Goal: Task Accomplishment & Management: Manage account settings

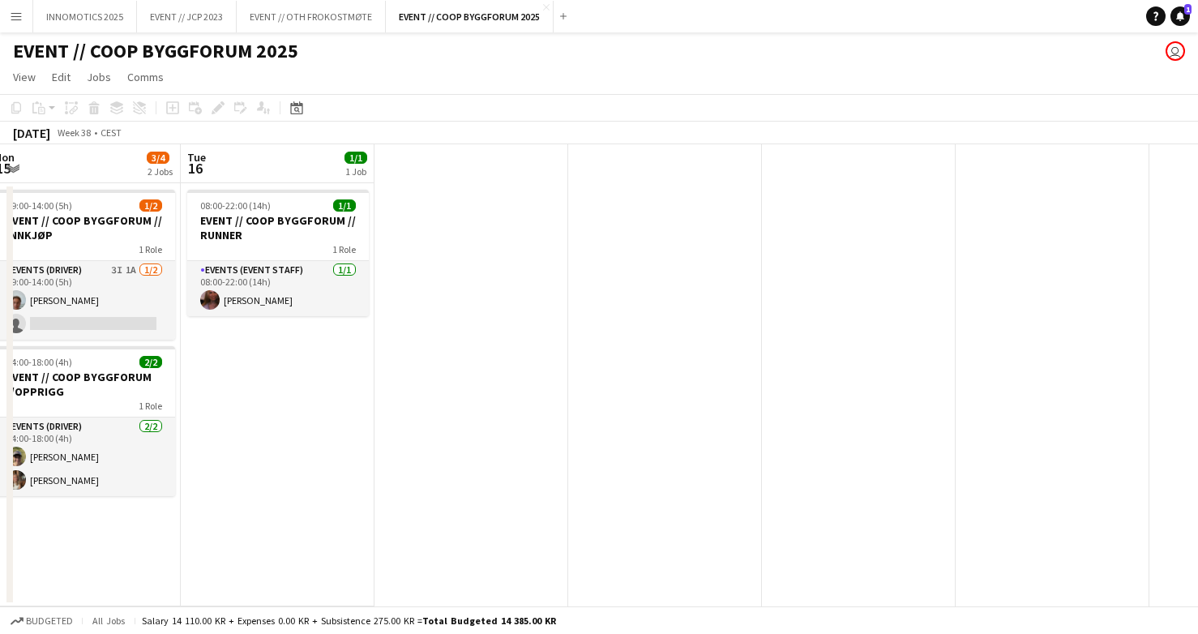
scroll to position [0, 603]
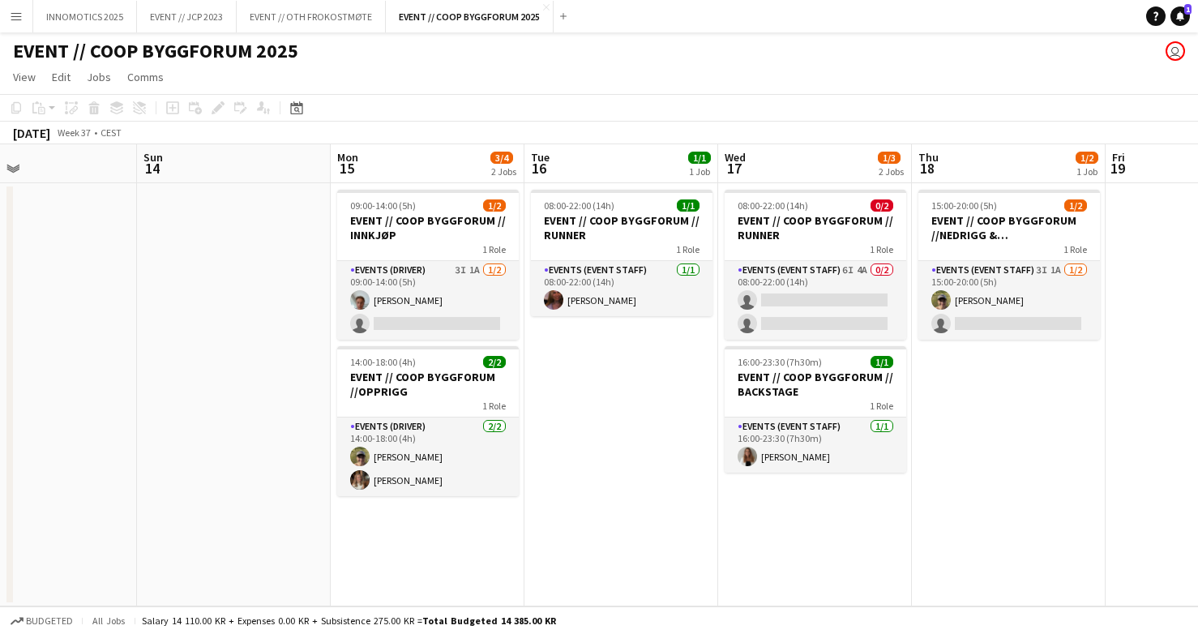
scroll to position [0, 457]
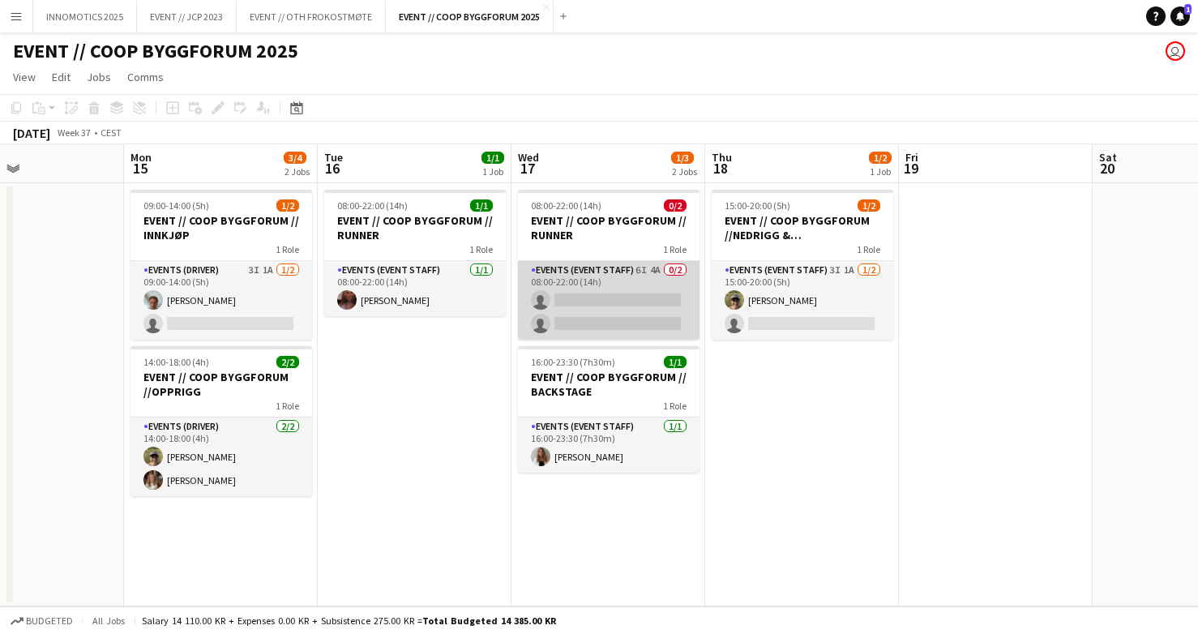
click at [582, 307] on app-card-role "Events (Event Staff) 6I 4A 0/2 08:00-22:00 (14h) single-neutral-actions single-…" at bounding box center [609, 300] width 182 height 79
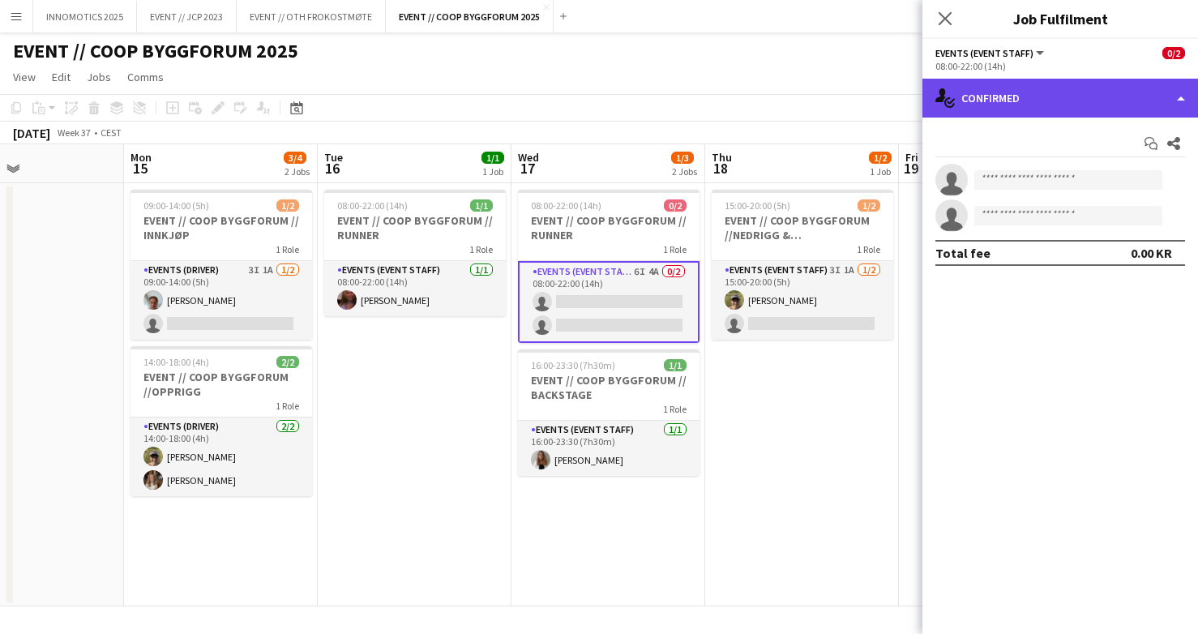
click at [1004, 108] on div "single-neutral-actions-check-2 Confirmed" at bounding box center [1061, 98] width 276 height 39
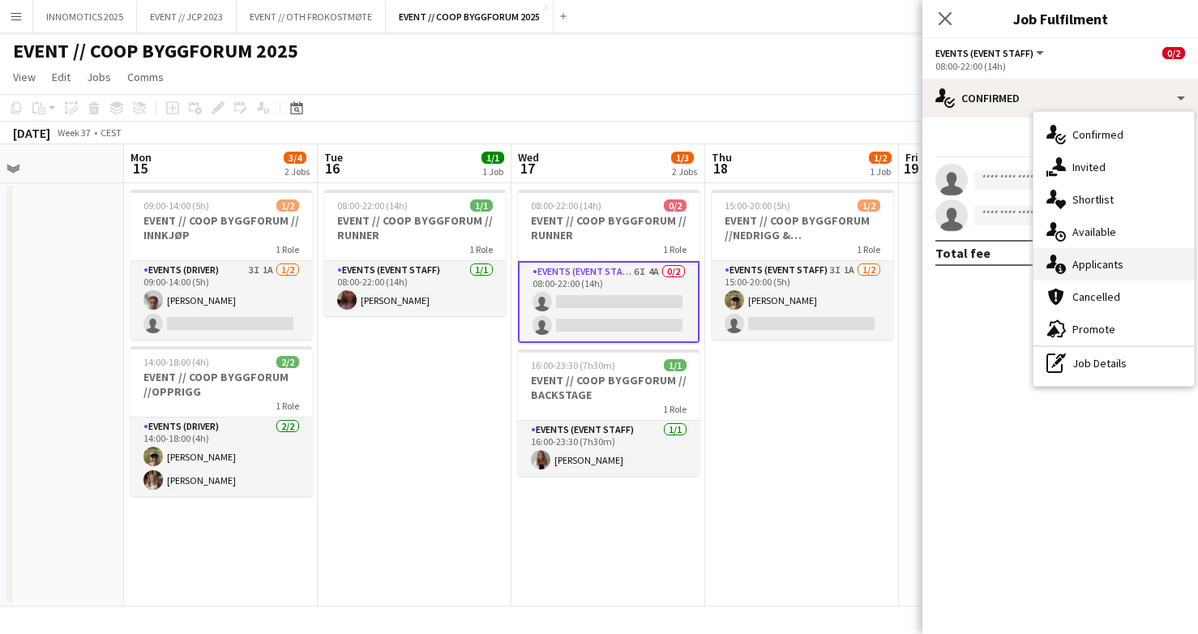
click at [1093, 263] on span "Applicants" at bounding box center [1098, 264] width 51 height 15
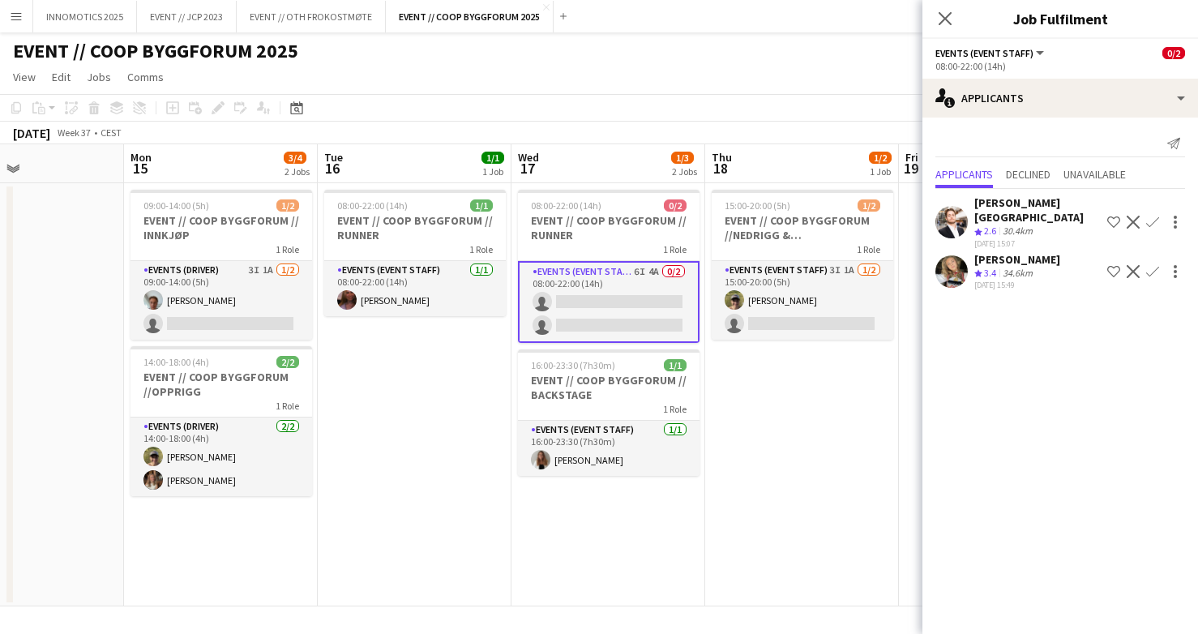
click at [963, 255] on app-user-avatar at bounding box center [952, 271] width 32 height 32
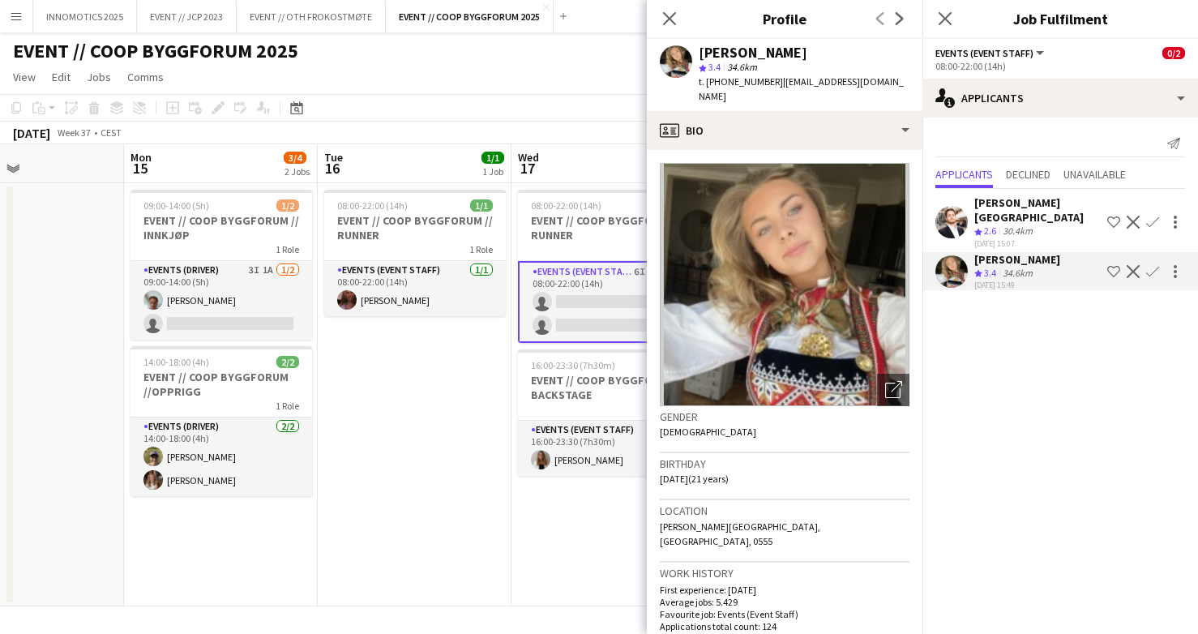
click at [1154, 265] on app-icon "Confirm" at bounding box center [1152, 271] width 13 height 13
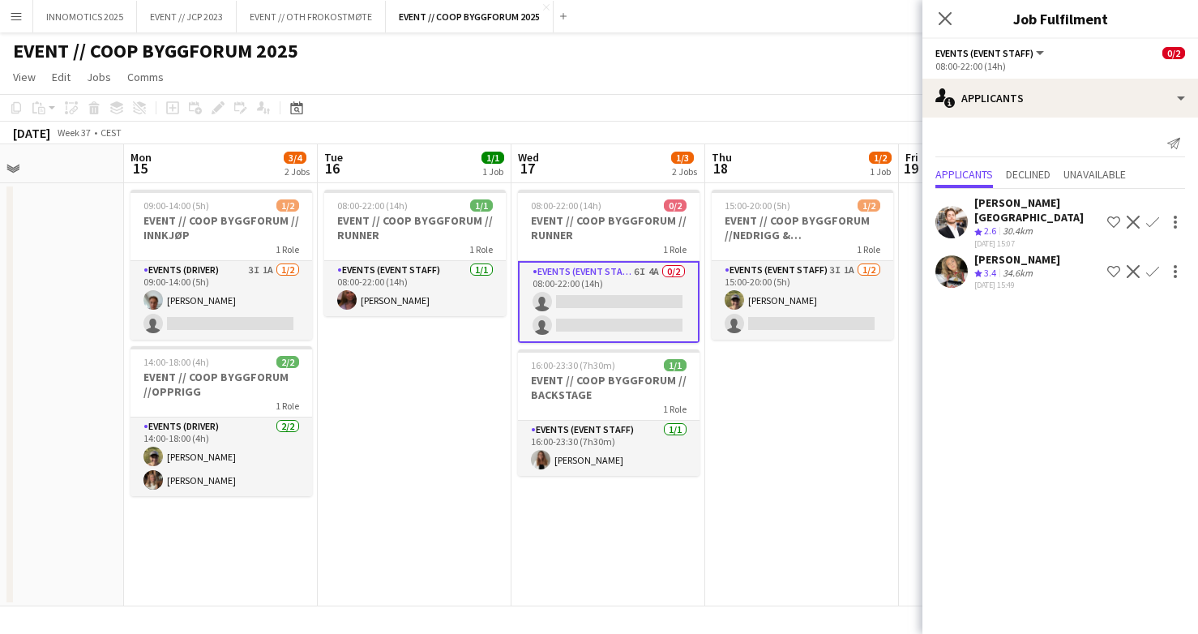
click at [1155, 265] on app-icon "Confirm" at bounding box center [1152, 271] width 13 height 13
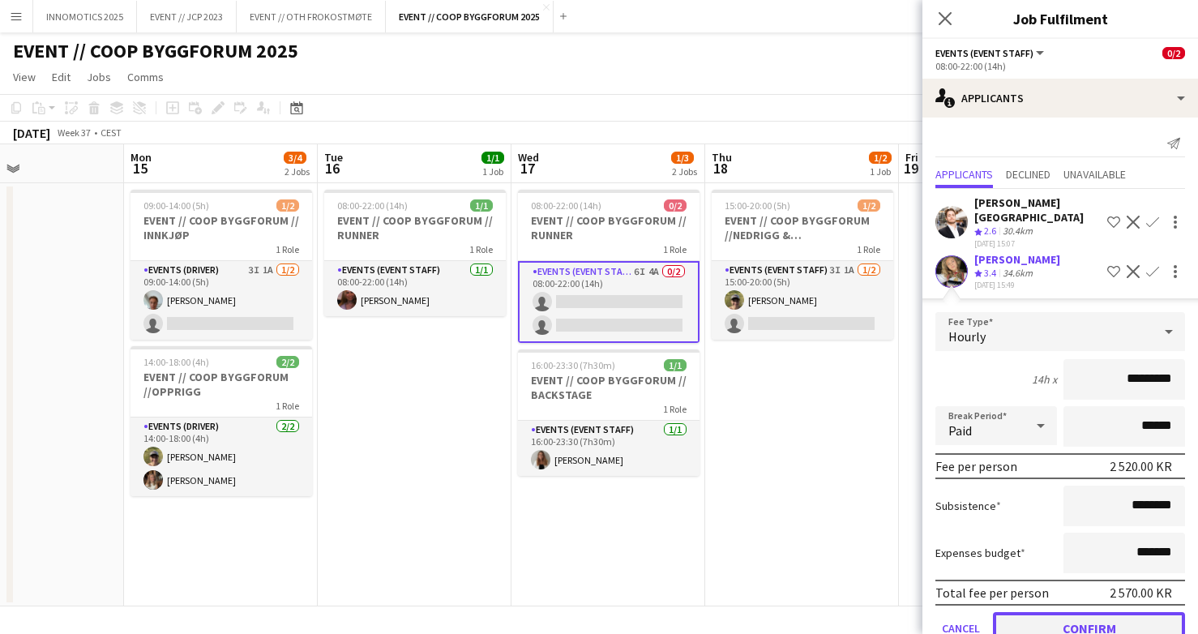
click at [1013, 617] on button "Confirm" at bounding box center [1089, 628] width 192 height 32
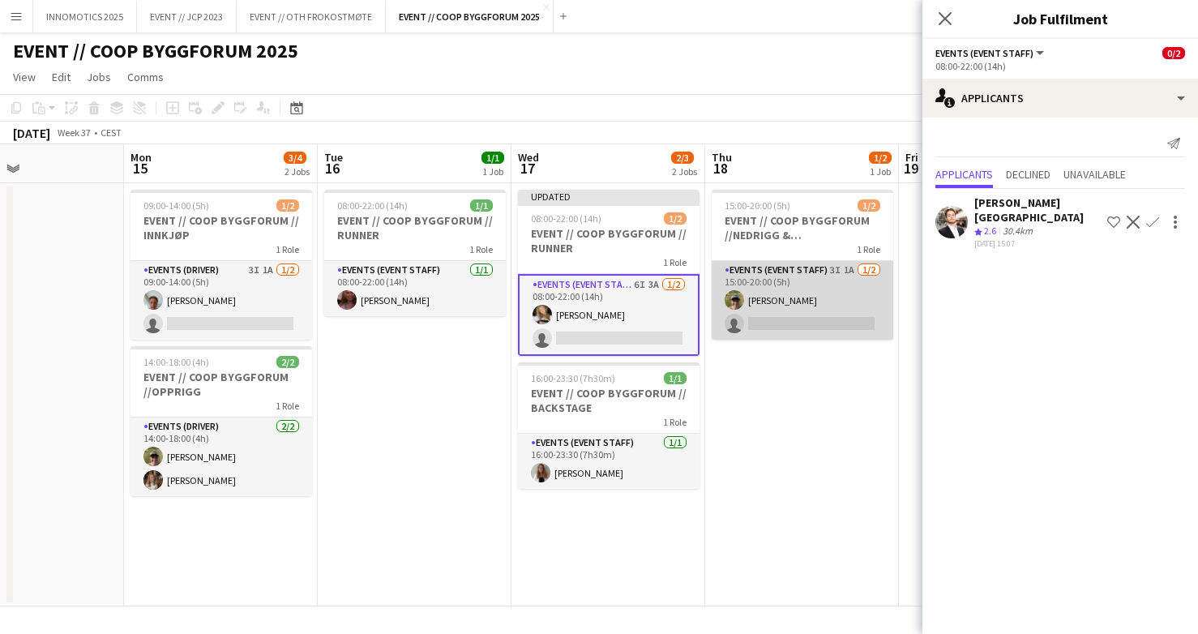
click at [792, 280] on app-card-role "Events (Event Staff) 3I 1A [DATE] 15:00-20:00 (5h) [PERSON_NAME] single-neutral…" at bounding box center [803, 300] width 182 height 79
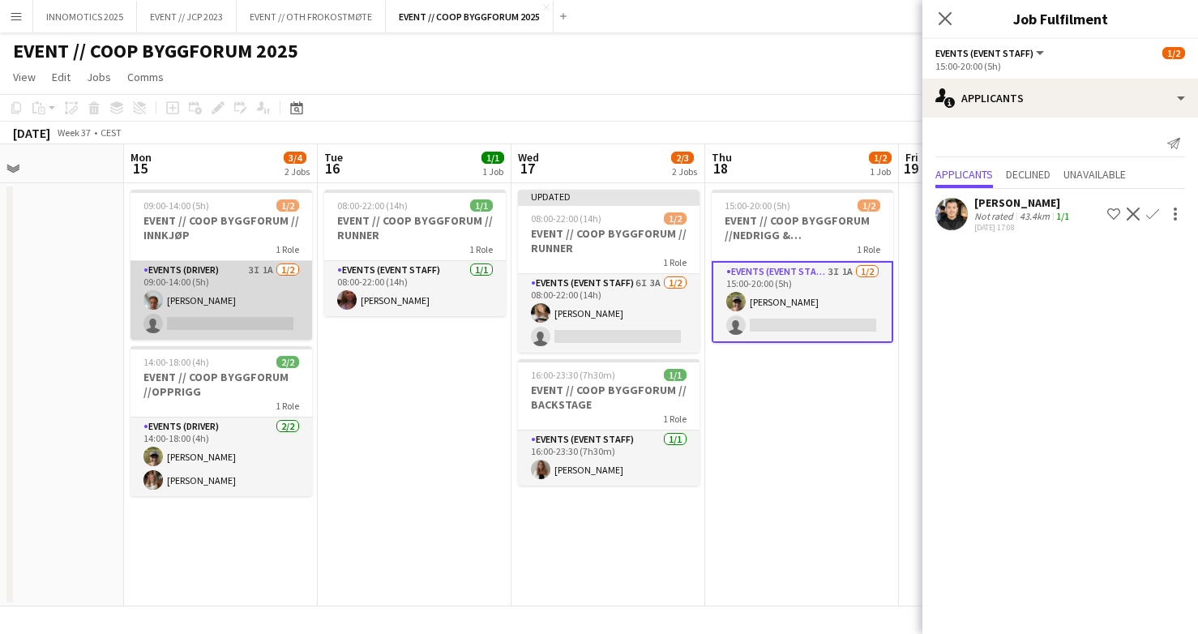
click at [243, 305] on app-card-role "Events (Driver) 3I 1A [DATE] 09:00-14:00 (5h) [PERSON_NAME] single-neutral-acti…" at bounding box center [222, 300] width 182 height 79
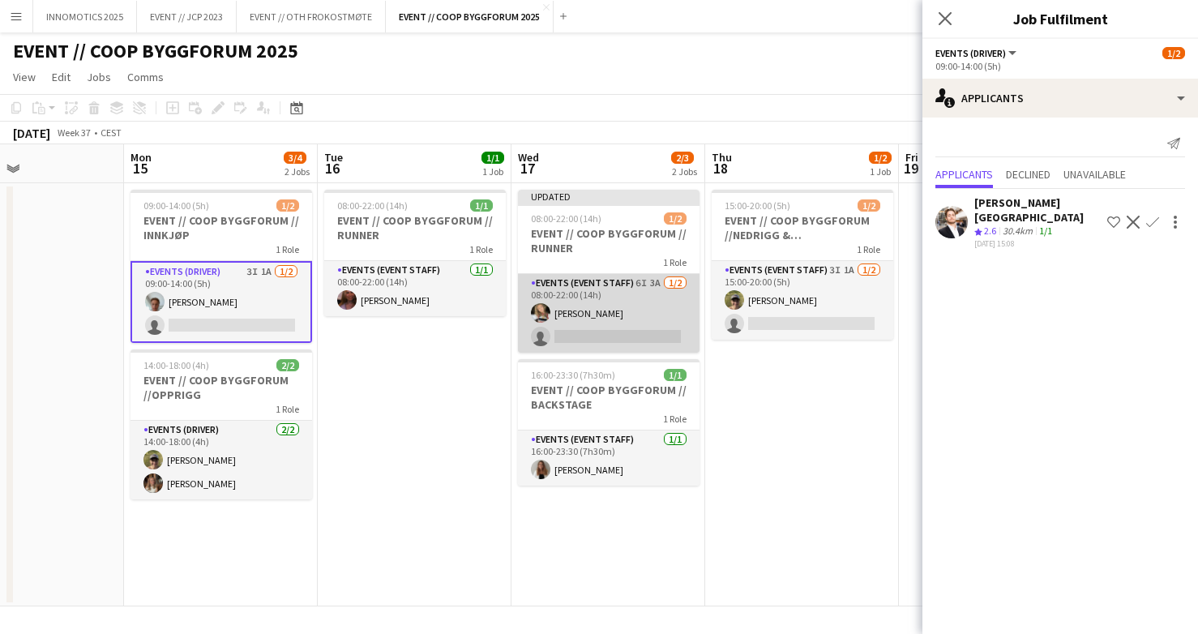
click at [597, 327] on app-card-role "Events (Event Staff) 6I 3A [DATE] 08:00-22:00 (14h) [PERSON_NAME] single-neutra…" at bounding box center [609, 313] width 182 height 79
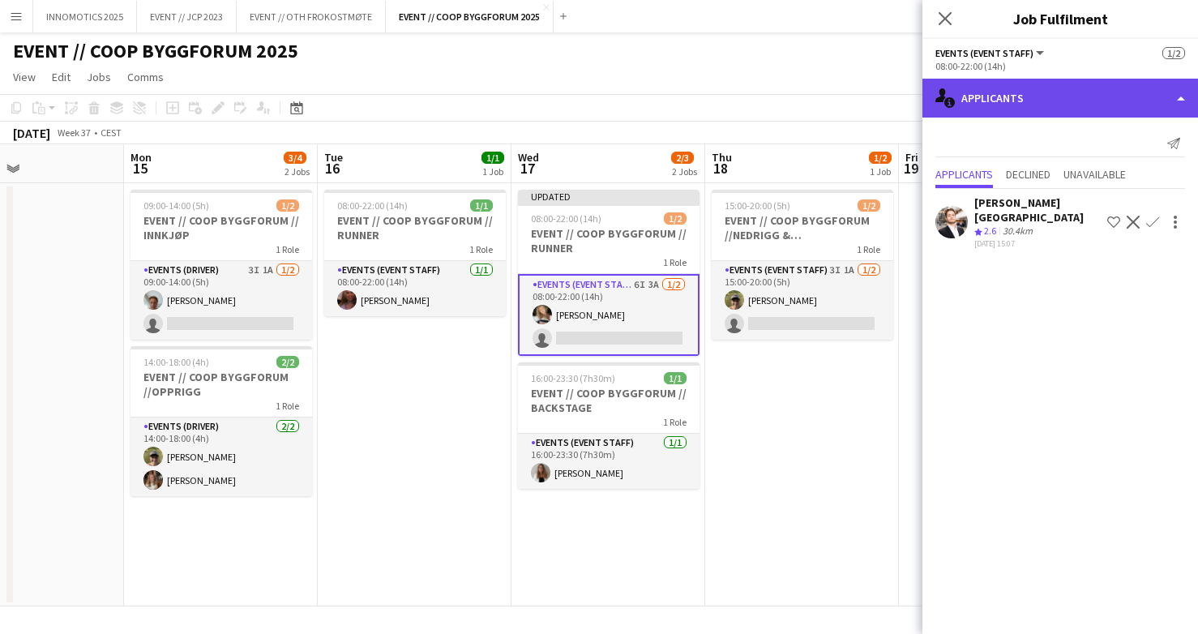
click at [1058, 88] on div "single-neutral-actions-information Applicants" at bounding box center [1061, 98] width 276 height 39
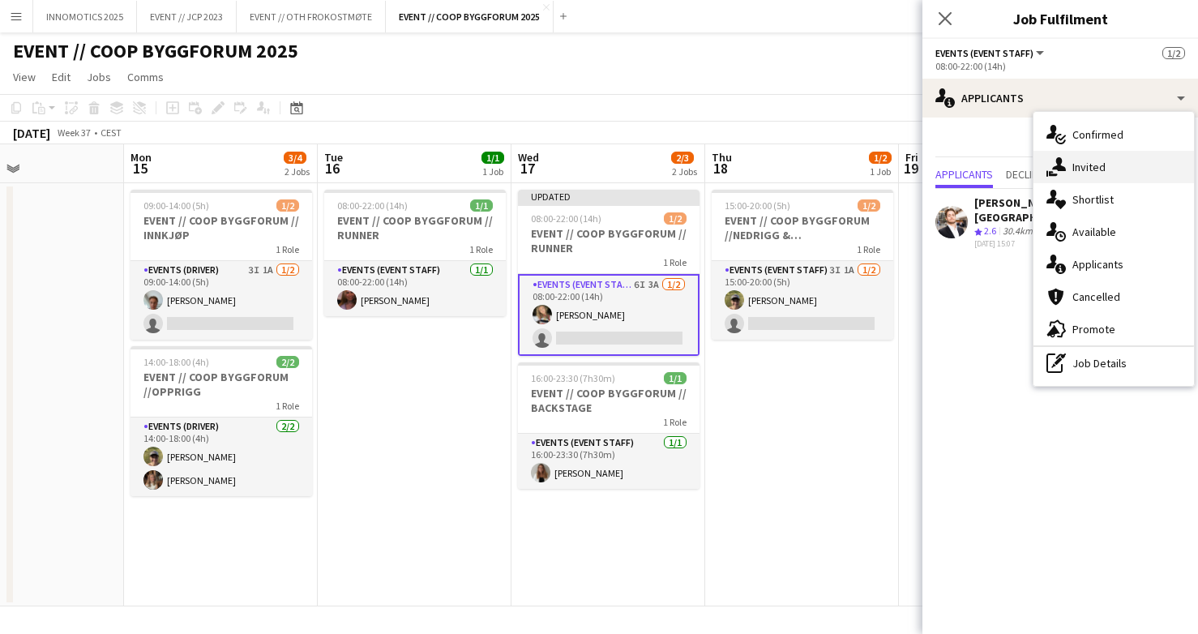
click at [1093, 173] on span "Invited" at bounding box center [1089, 167] width 33 height 15
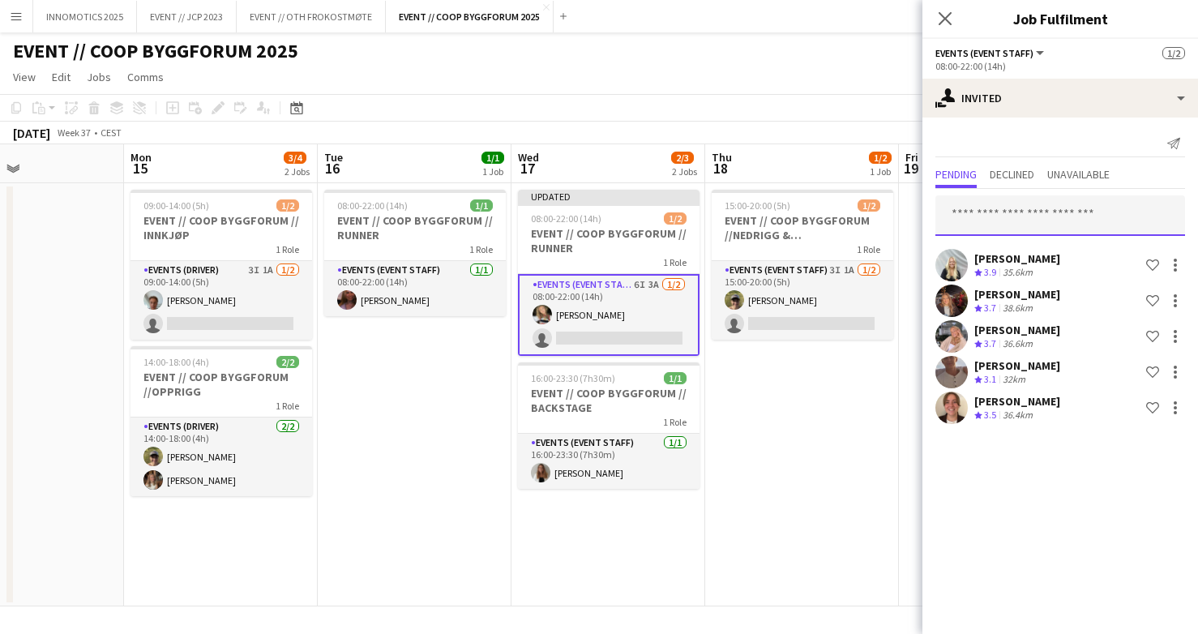
click at [1048, 216] on input "text" at bounding box center [1061, 215] width 250 height 41
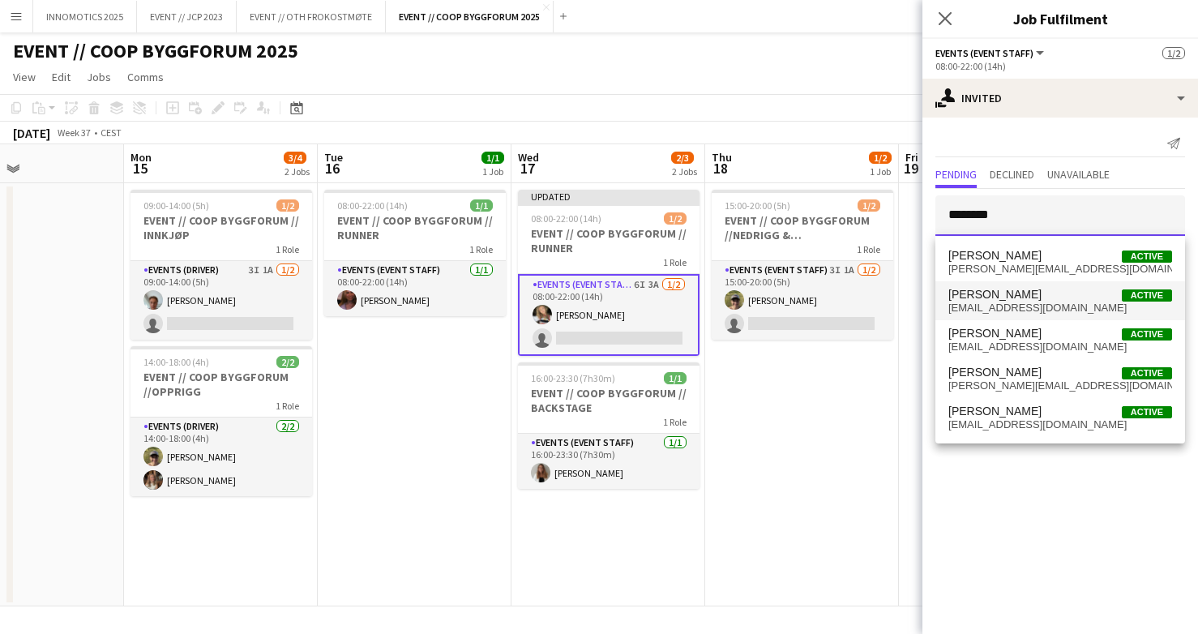
type input "********"
click at [1032, 302] on span "[EMAIL_ADDRESS][DOMAIN_NAME]" at bounding box center [1061, 308] width 224 height 13
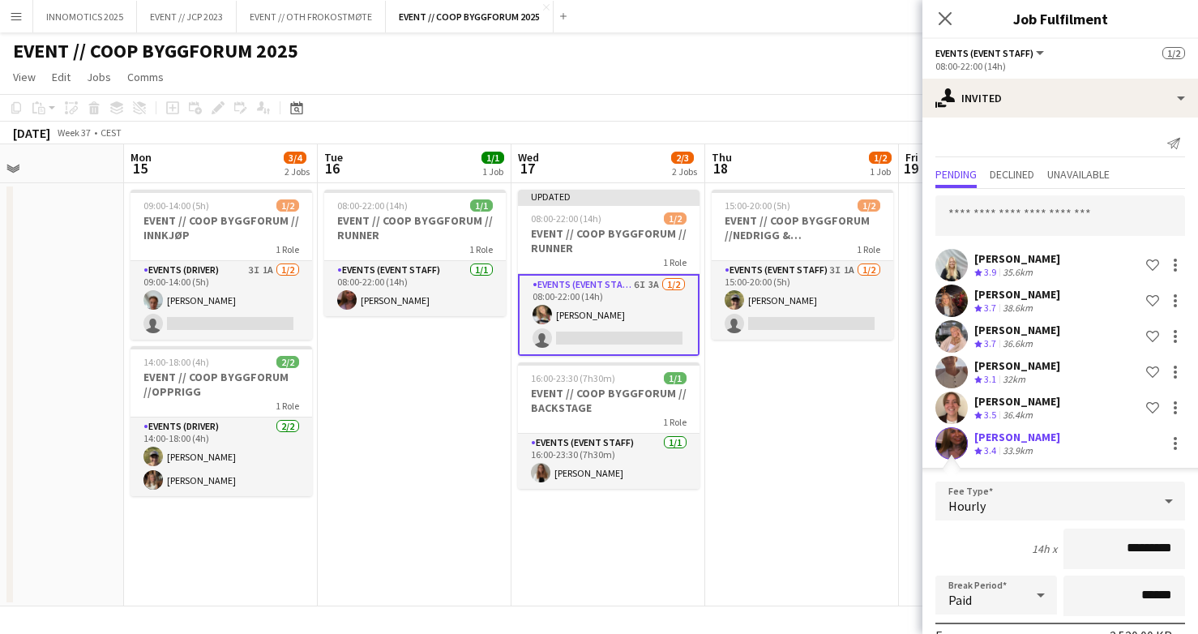
scroll to position [210, 0]
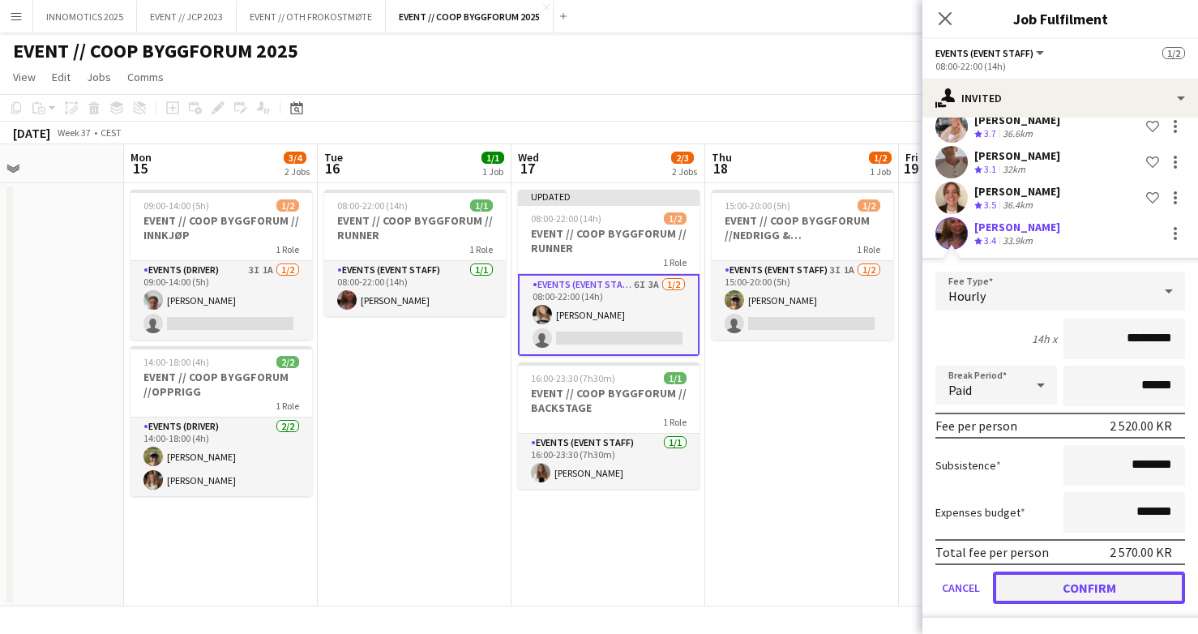
click at [1048, 580] on button "Confirm" at bounding box center [1089, 588] width 192 height 32
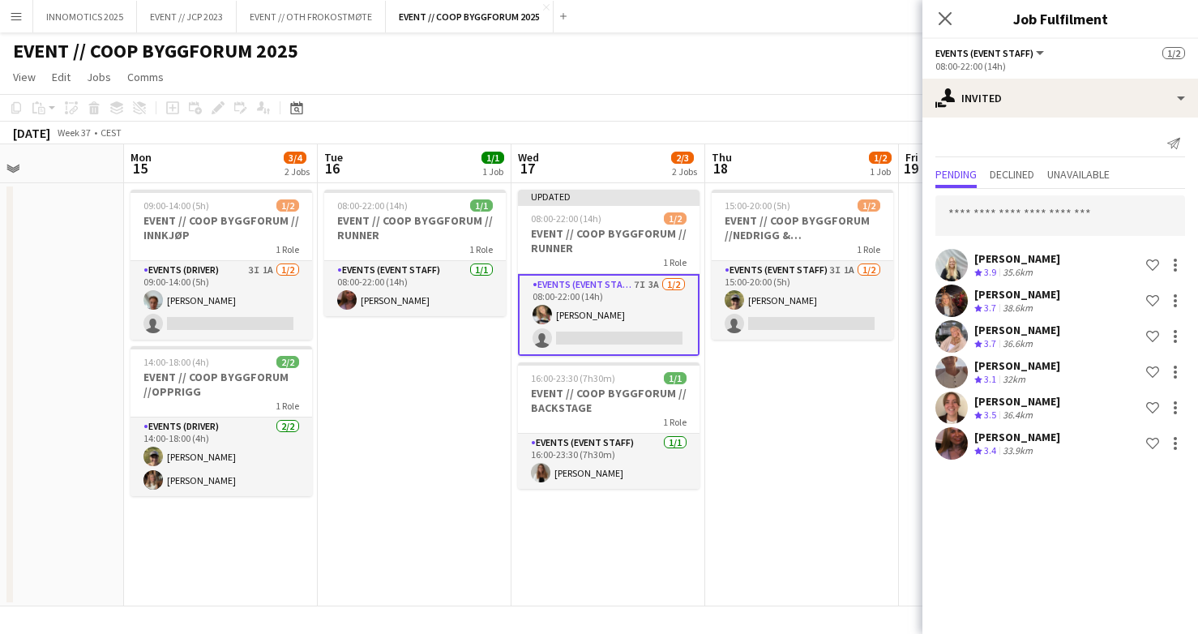
scroll to position [0, 0]
click at [833, 454] on app-date-cell "15:00-20:00 (5h) 1/2 EVENT // COOP BYGGFORUM //NEDRIGG & TILBAKELEVERING 1 Role…" at bounding box center [802, 394] width 194 height 423
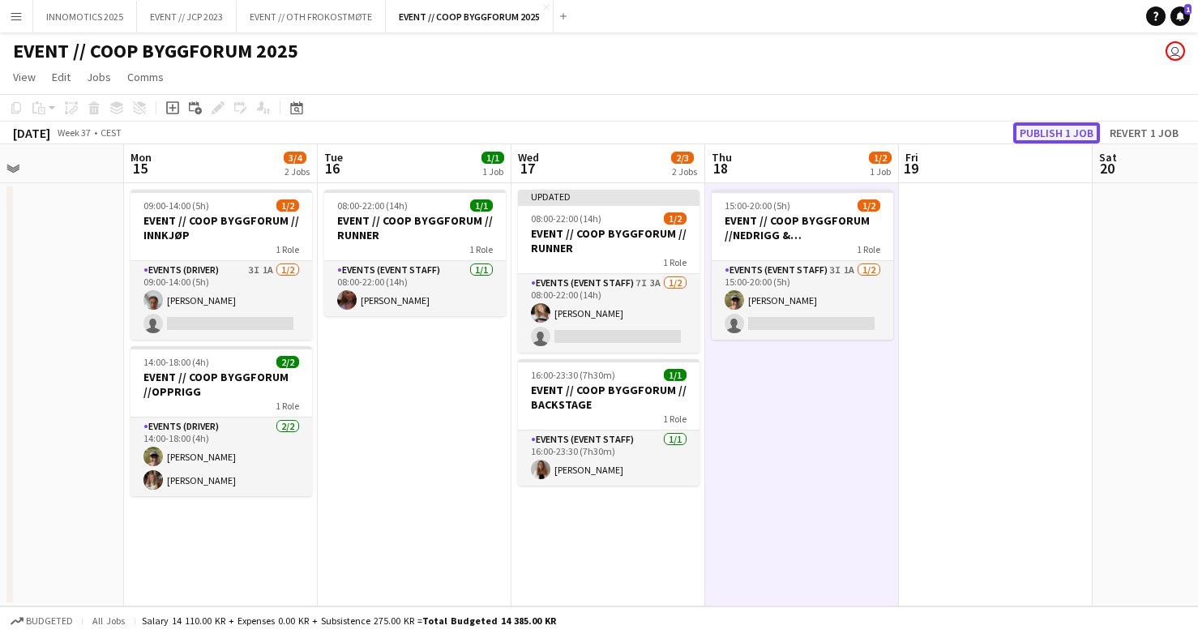
click at [1052, 135] on button "Publish 1 job" at bounding box center [1056, 132] width 87 height 21
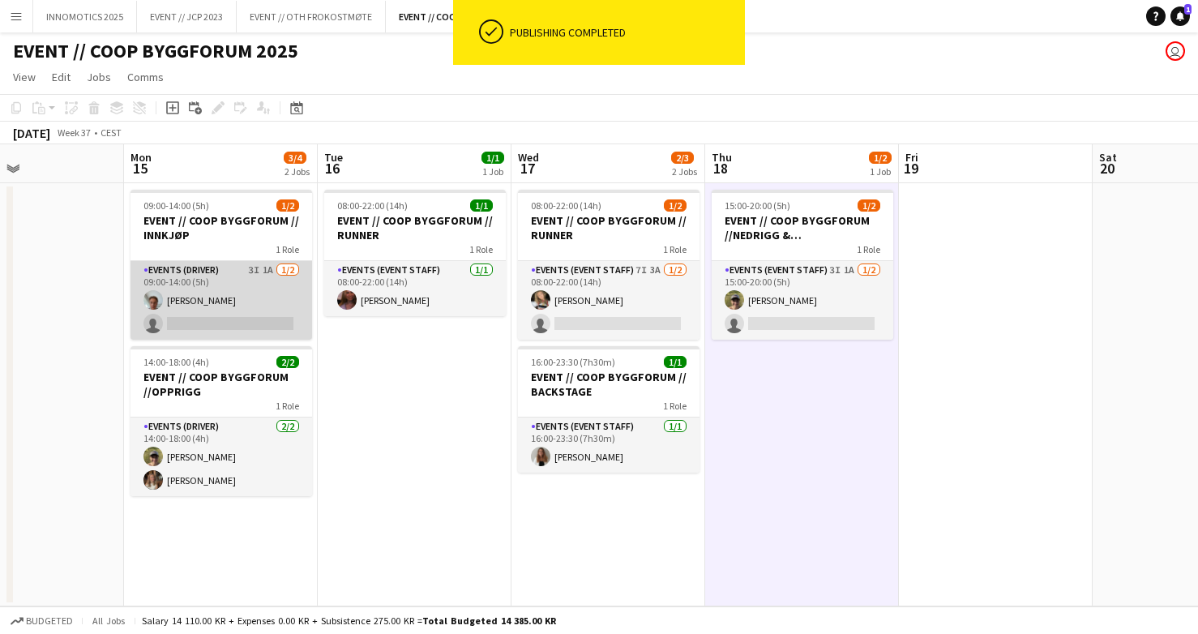
click at [223, 306] on app-card-role "Events (Driver) 3I 1A [DATE] 09:00-14:00 (5h) [PERSON_NAME] single-neutral-acti…" at bounding box center [222, 300] width 182 height 79
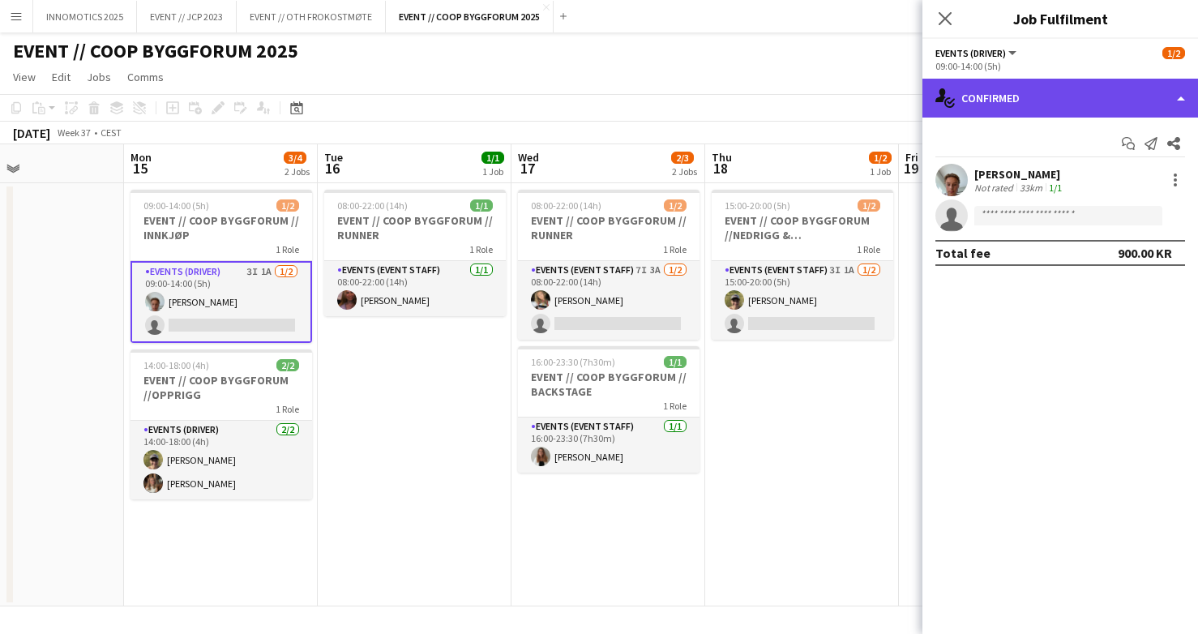
click at [1013, 92] on div "single-neutral-actions-check-2 Confirmed" at bounding box center [1061, 98] width 276 height 39
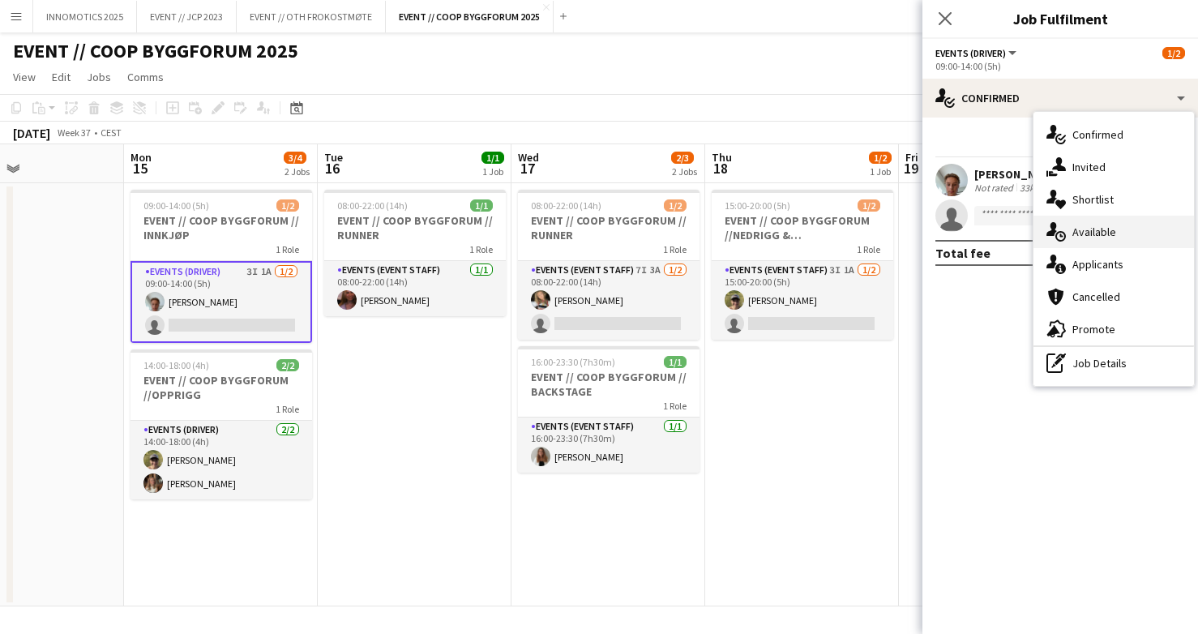
click at [1092, 240] on div "single-neutral-actions-upload Available" at bounding box center [1114, 232] width 161 height 32
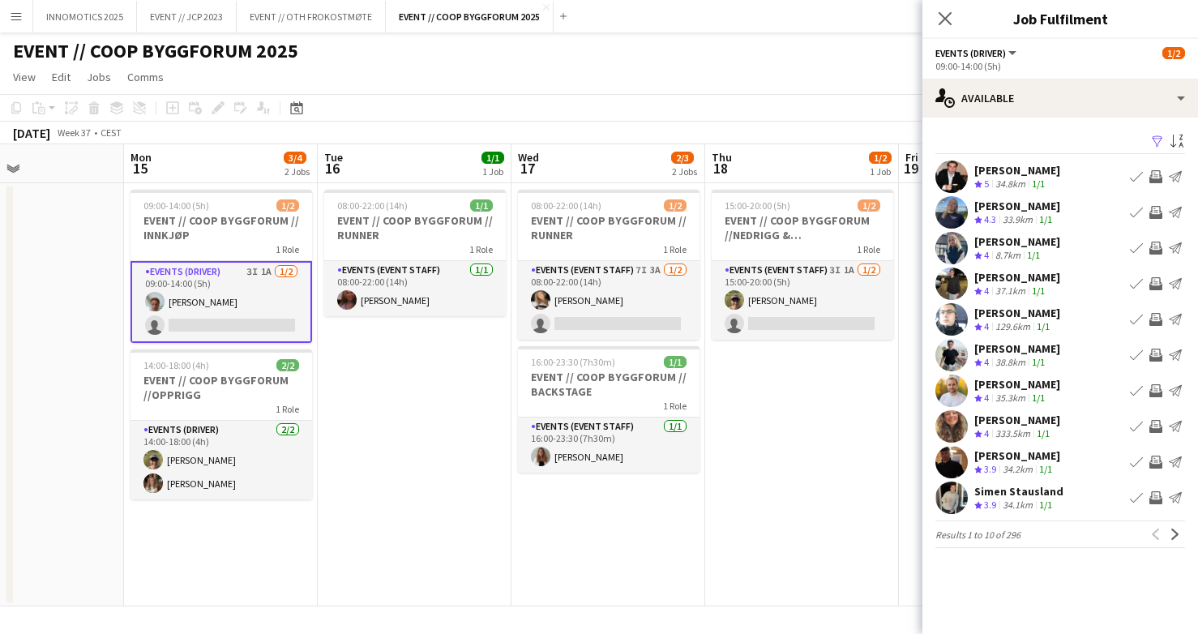
click at [957, 170] on app-user-avatar at bounding box center [952, 177] width 32 height 32
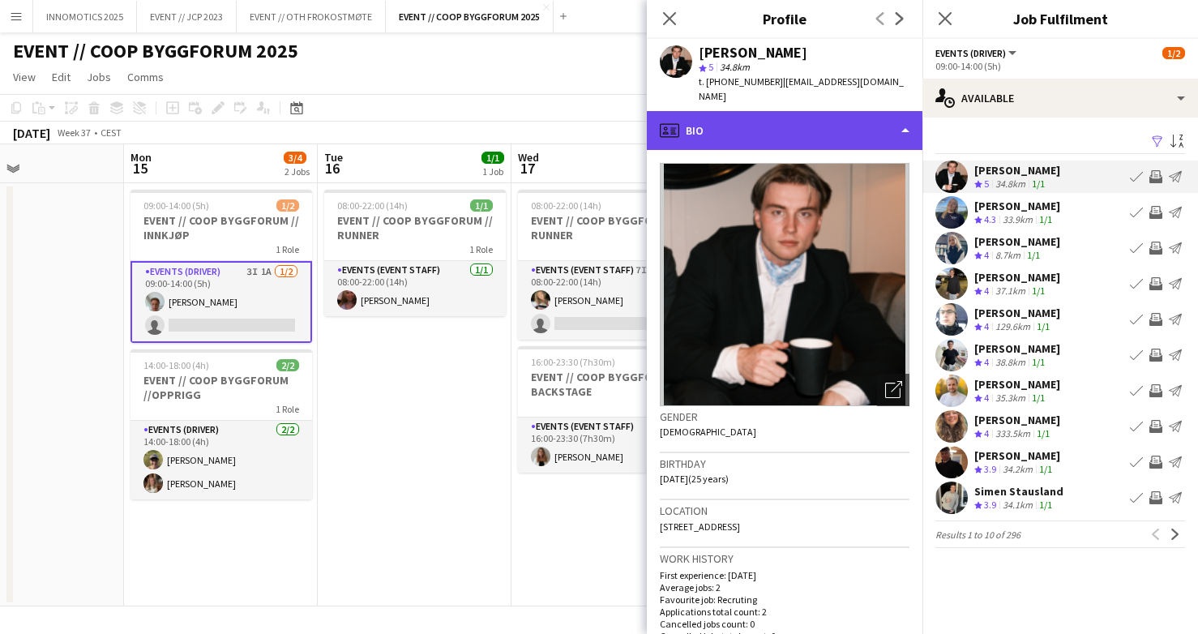
click at [799, 136] on div "profile Bio" at bounding box center [785, 130] width 276 height 39
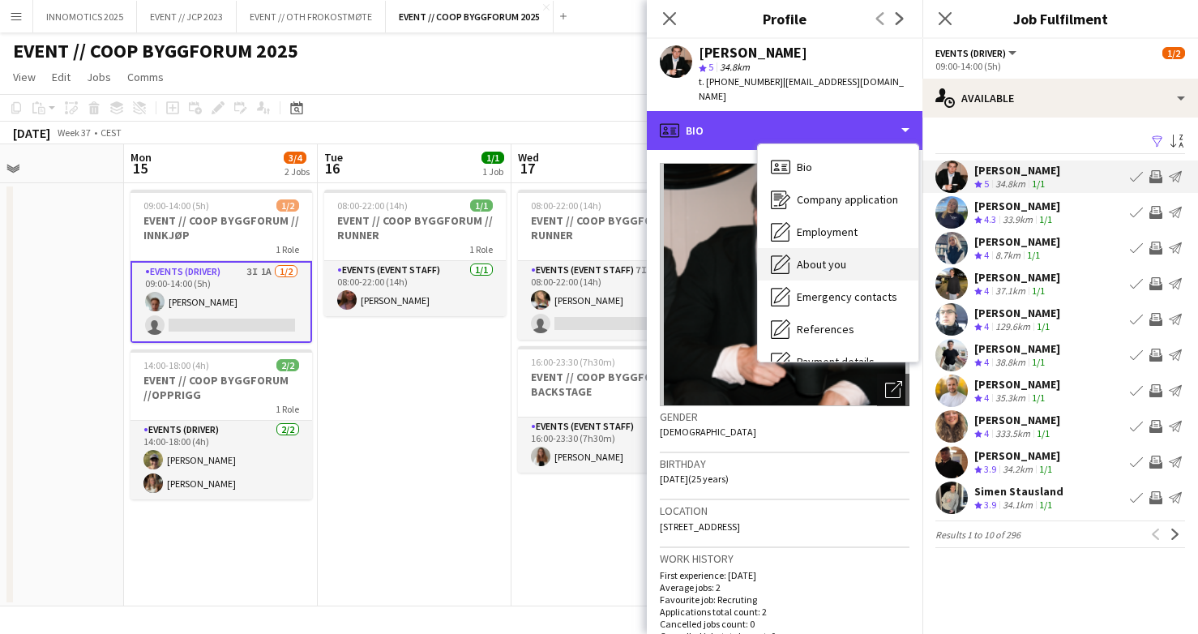
scroll to position [152, 0]
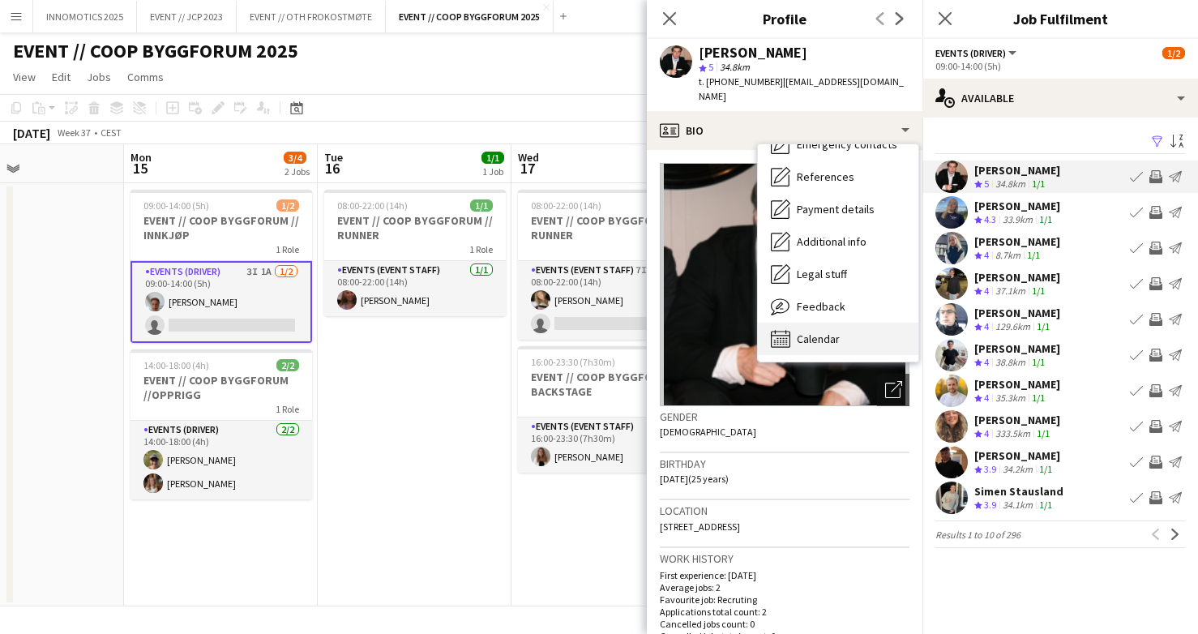
click at [795, 326] on div "Calendar Calendar" at bounding box center [838, 339] width 161 height 32
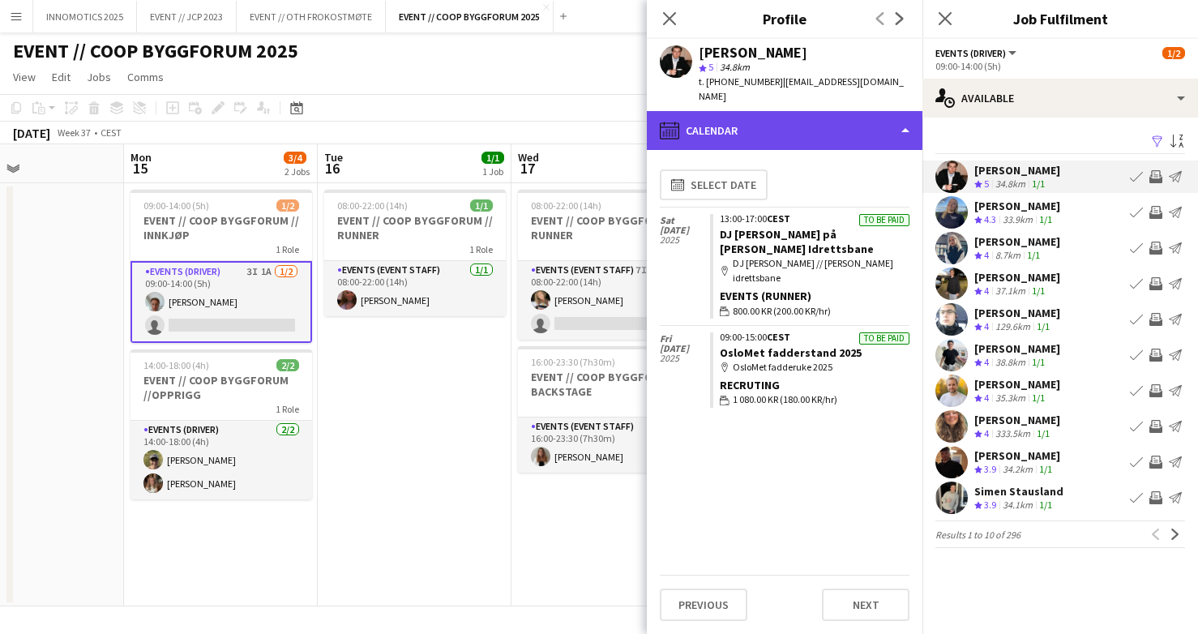
click at [835, 130] on div "calendar-full Calendar" at bounding box center [785, 130] width 276 height 39
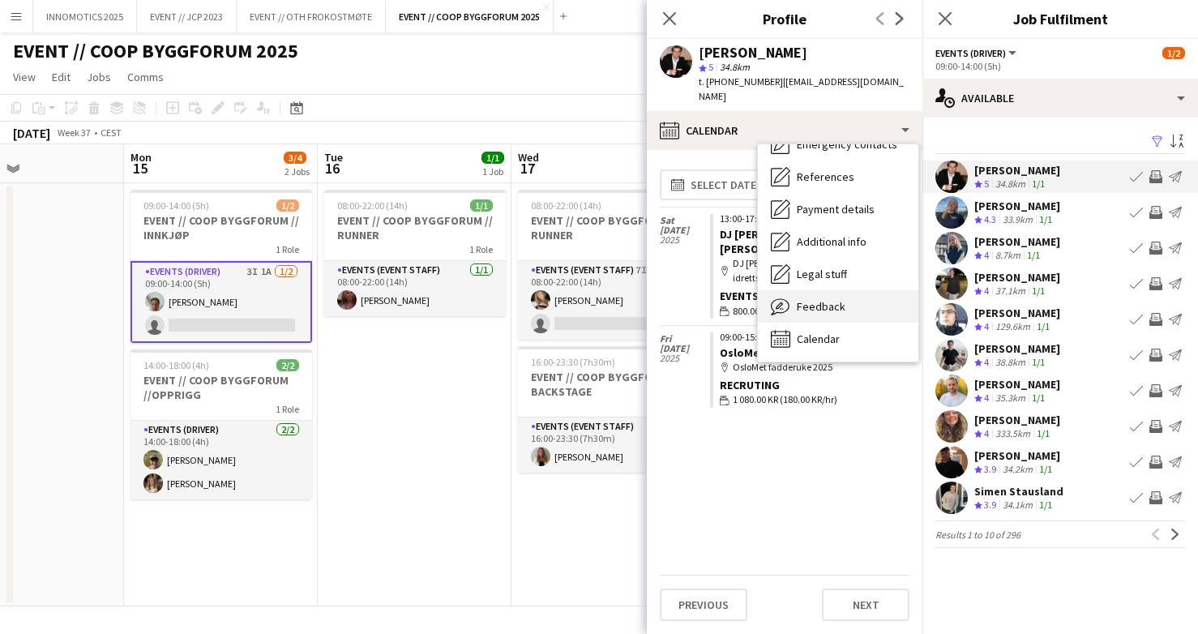
click at [827, 308] on span "Feedback" at bounding box center [821, 306] width 49 height 15
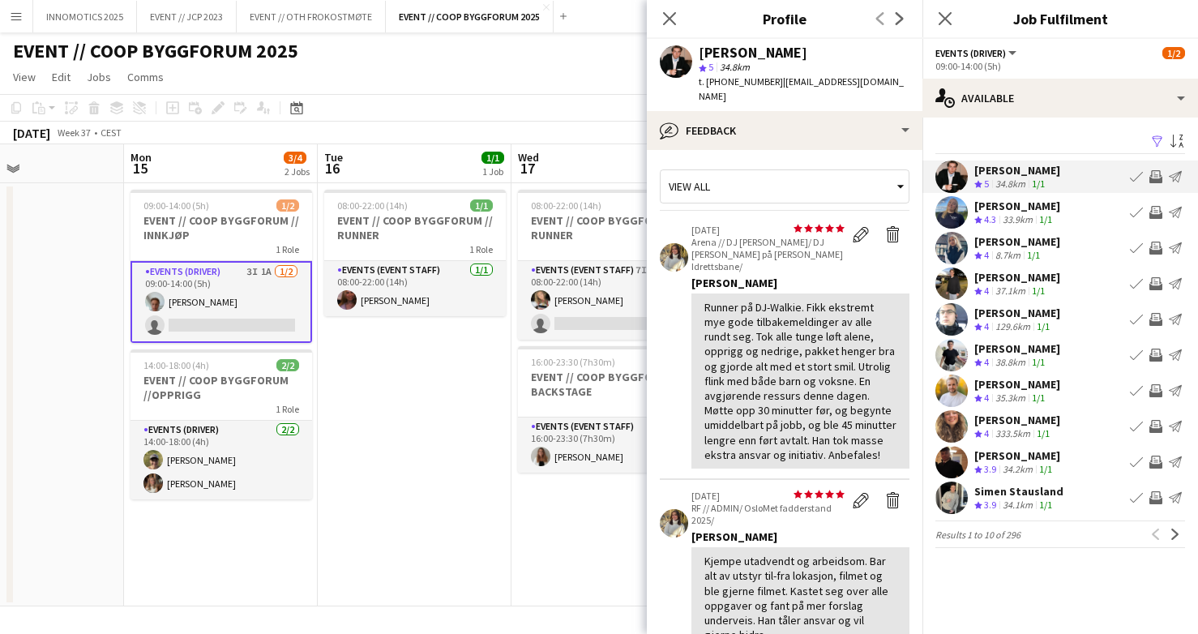
click at [1152, 181] on app-icon "Invite crew" at bounding box center [1156, 176] width 13 height 13
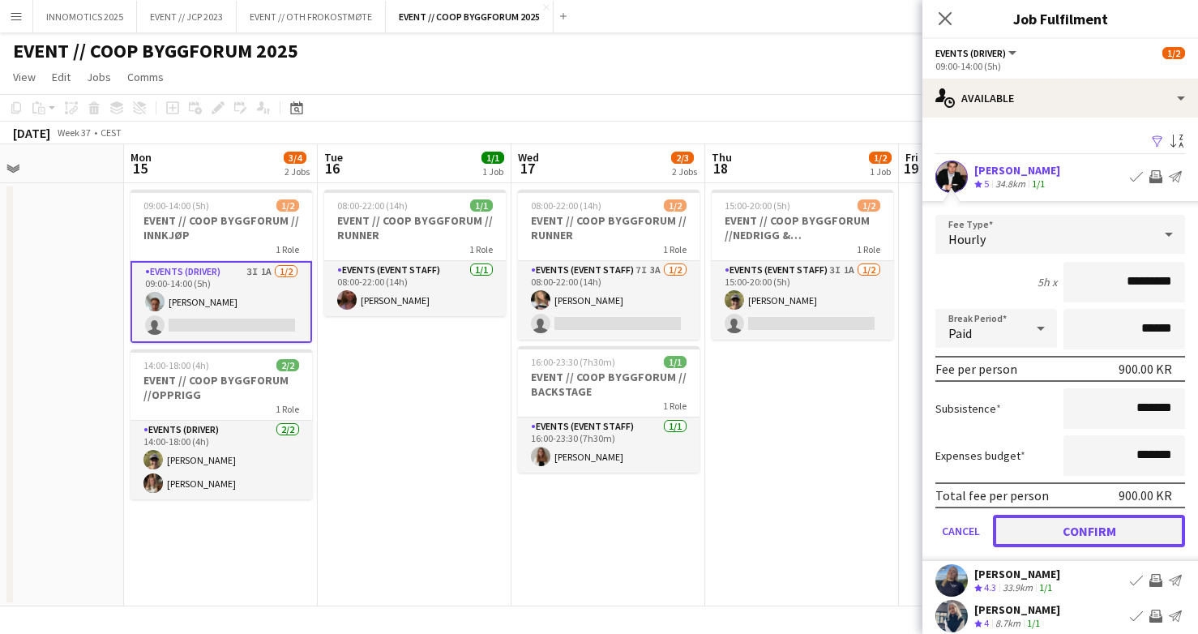
click at [1072, 522] on button "Confirm" at bounding box center [1089, 531] width 192 height 32
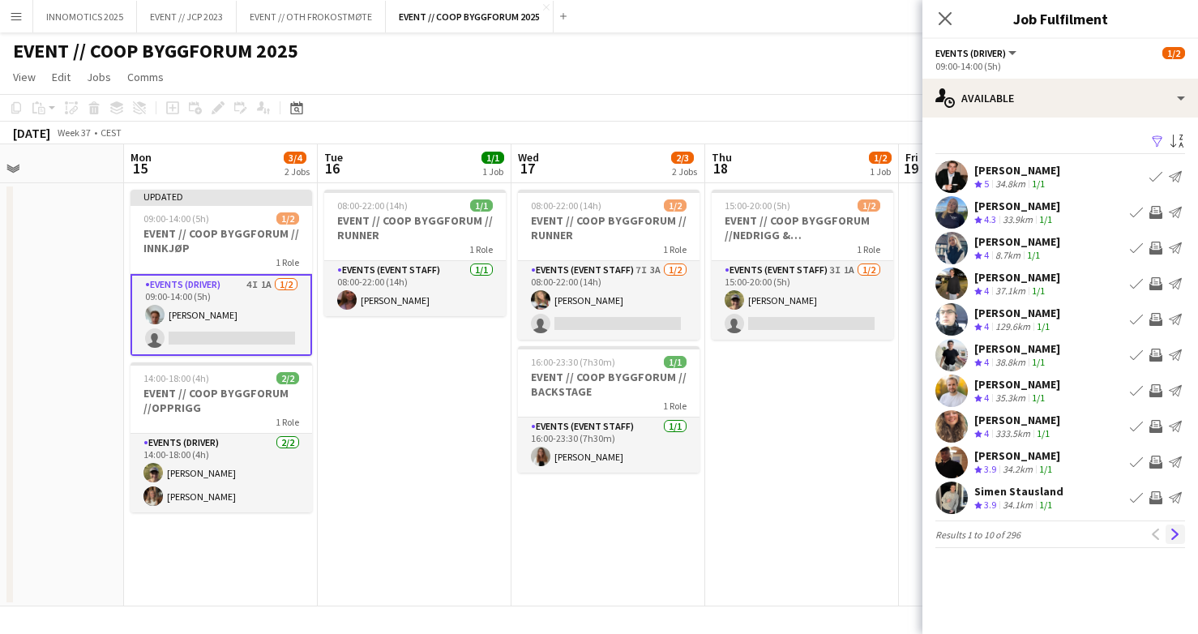
click at [1172, 527] on button "Next" at bounding box center [1175, 534] width 19 height 19
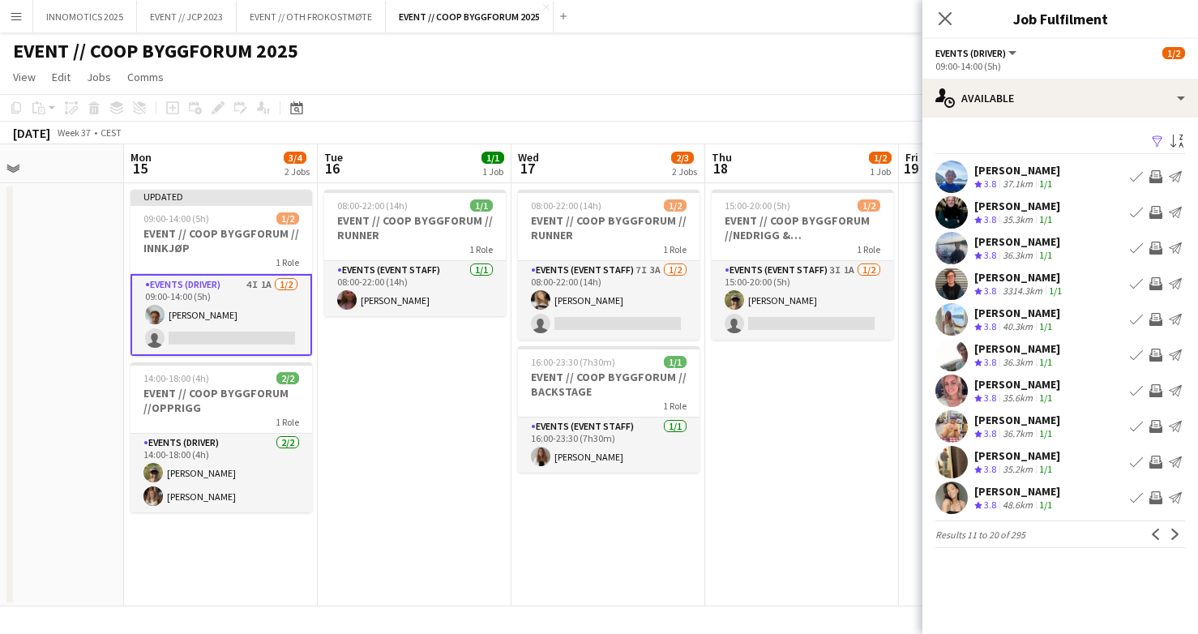
click at [1172, 527] on button "Next" at bounding box center [1175, 534] width 19 height 19
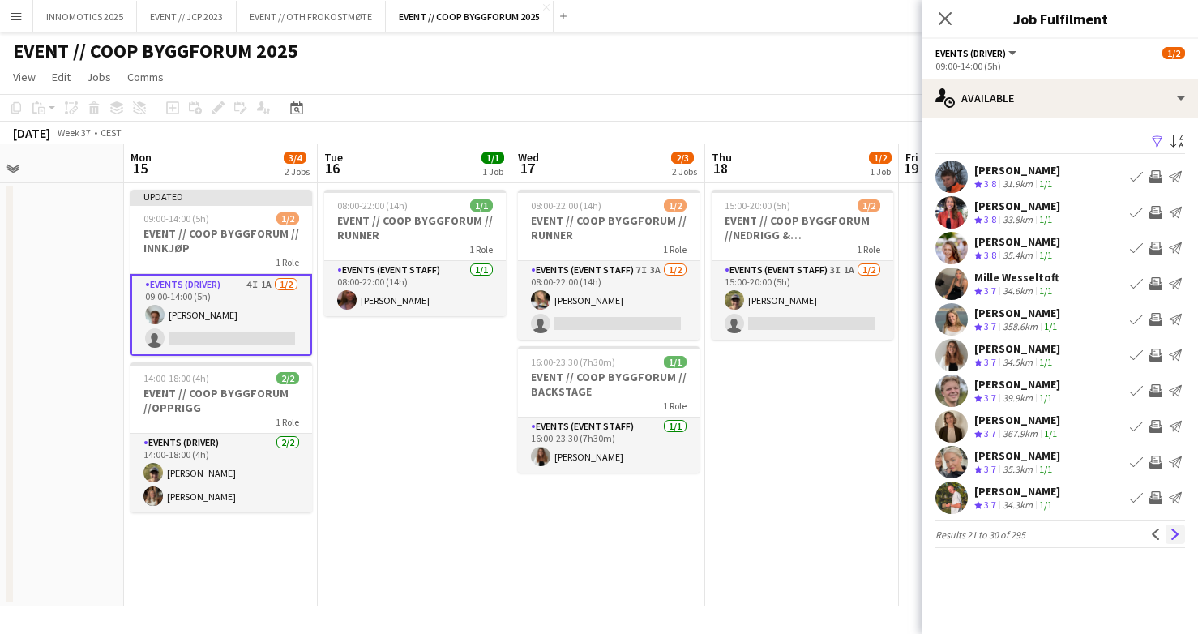
click at [1173, 534] on app-icon "Next" at bounding box center [1175, 534] width 11 height 11
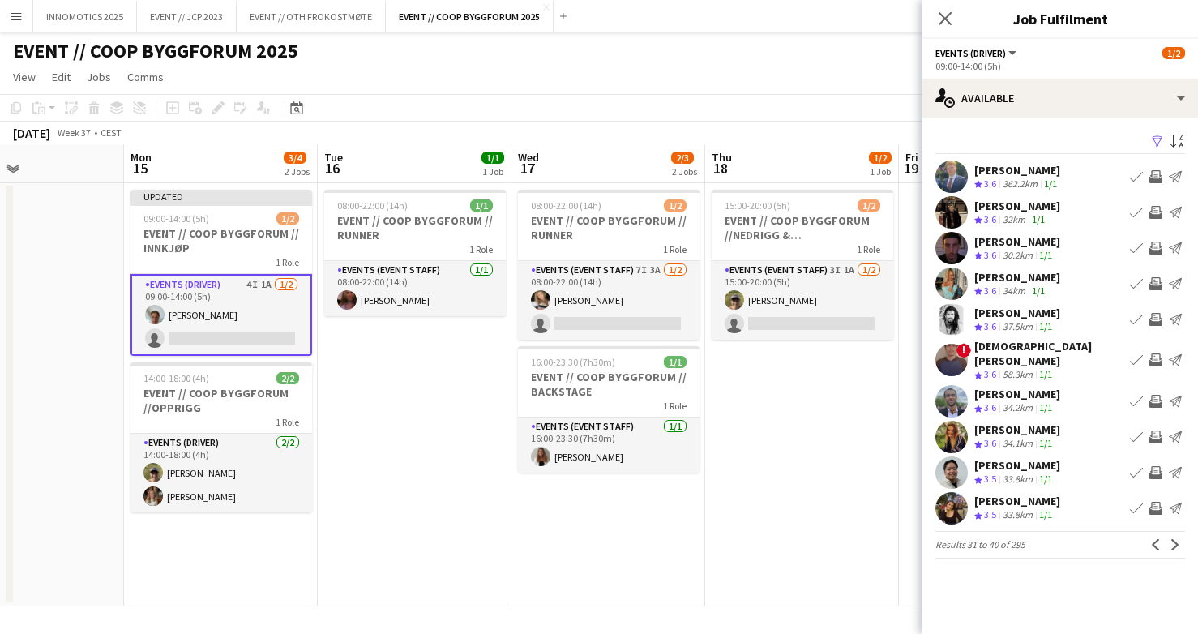
click at [957, 353] on app-user-avatar at bounding box center [952, 360] width 32 height 32
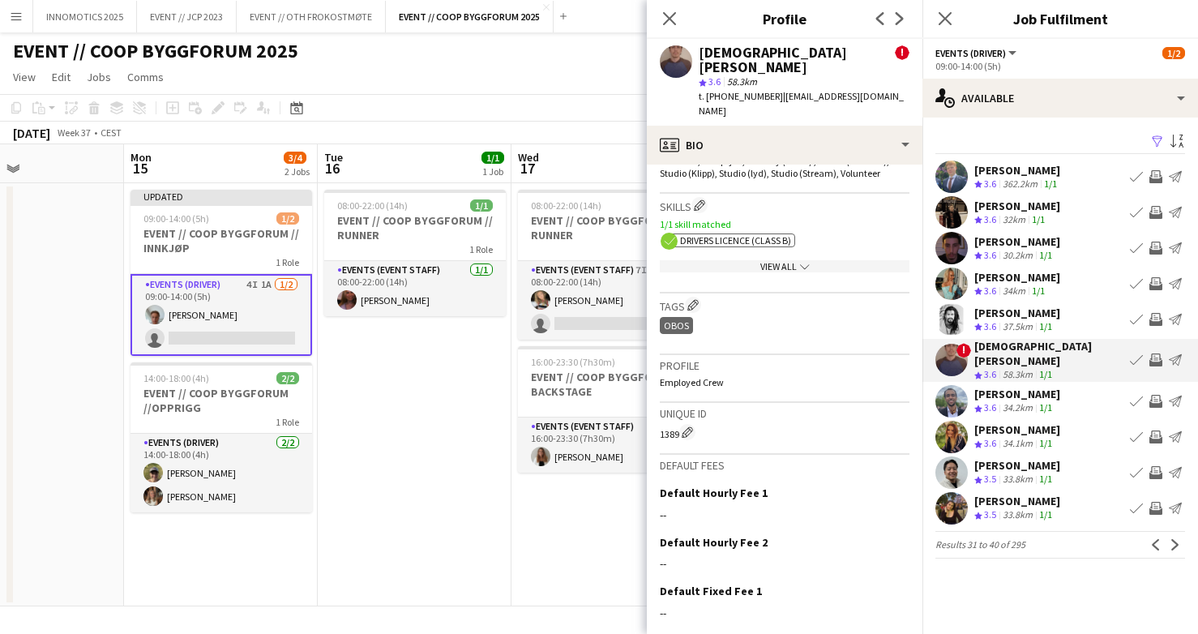
scroll to position [981, 0]
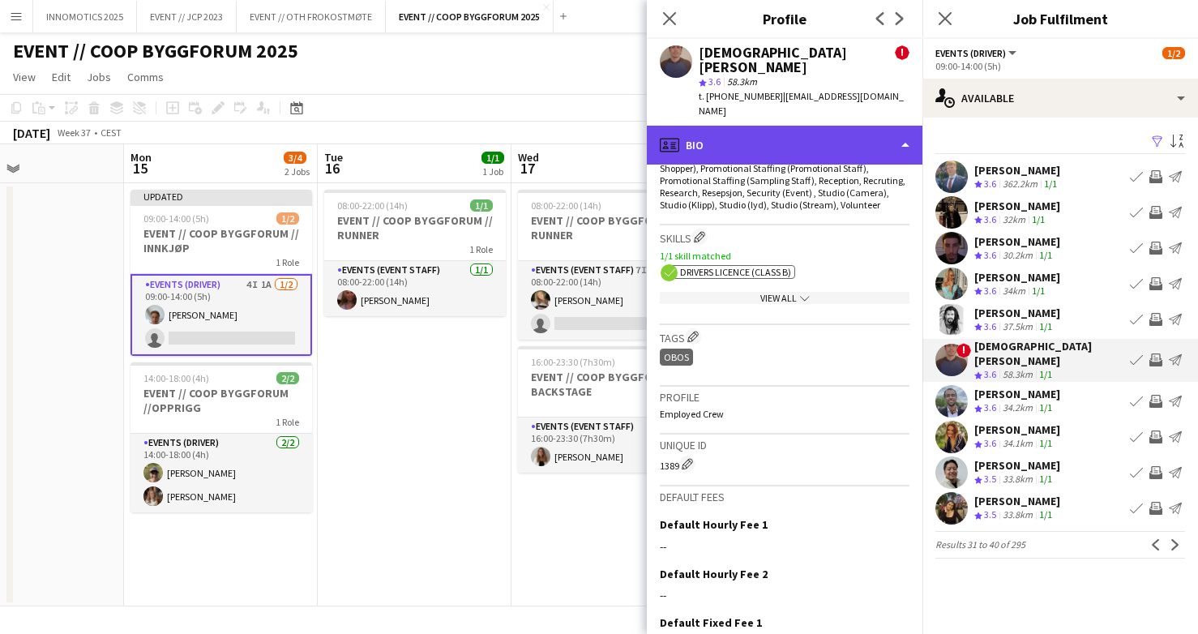
click at [831, 126] on div "profile Bio" at bounding box center [785, 145] width 276 height 39
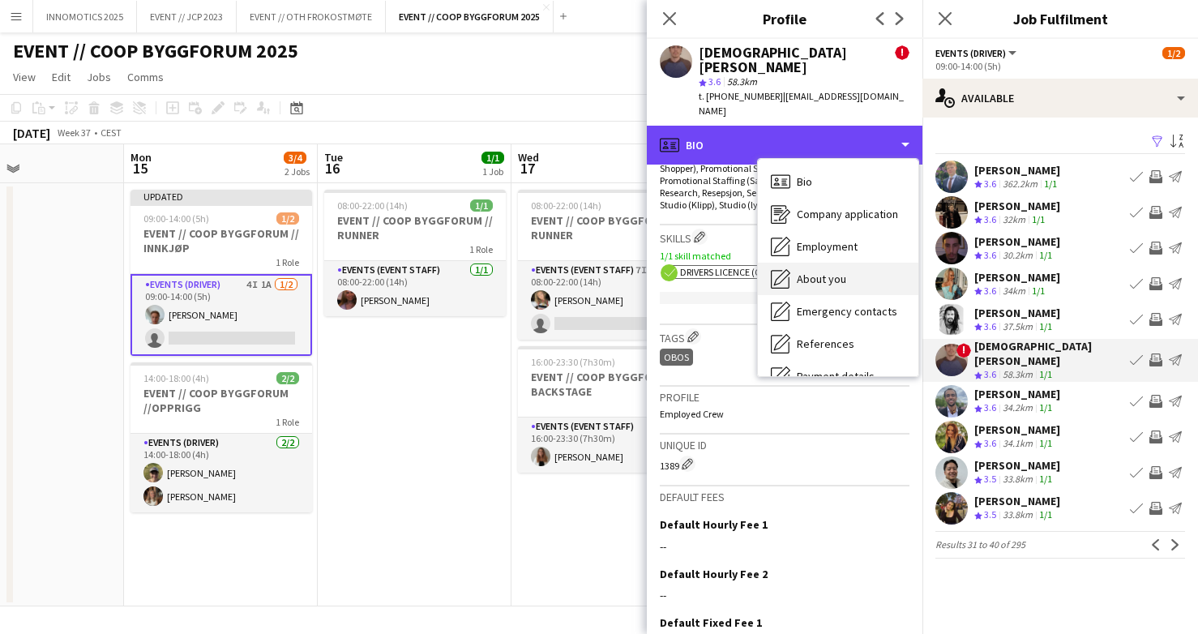
scroll to position [152, 0]
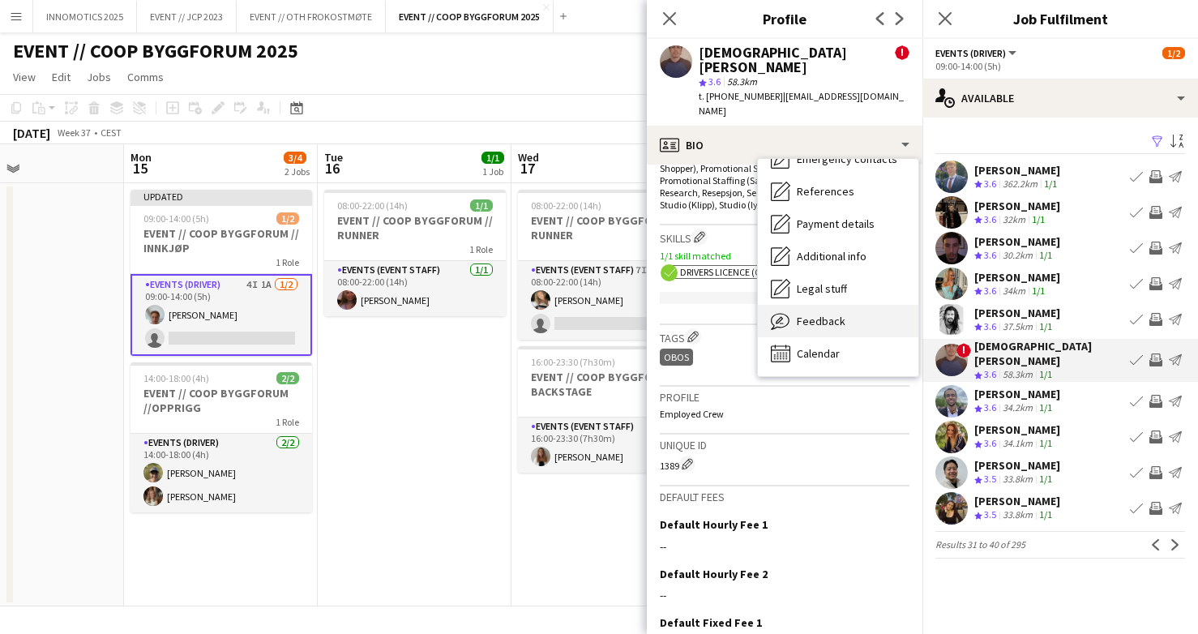
click at [829, 314] on span "Feedback" at bounding box center [821, 321] width 49 height 15
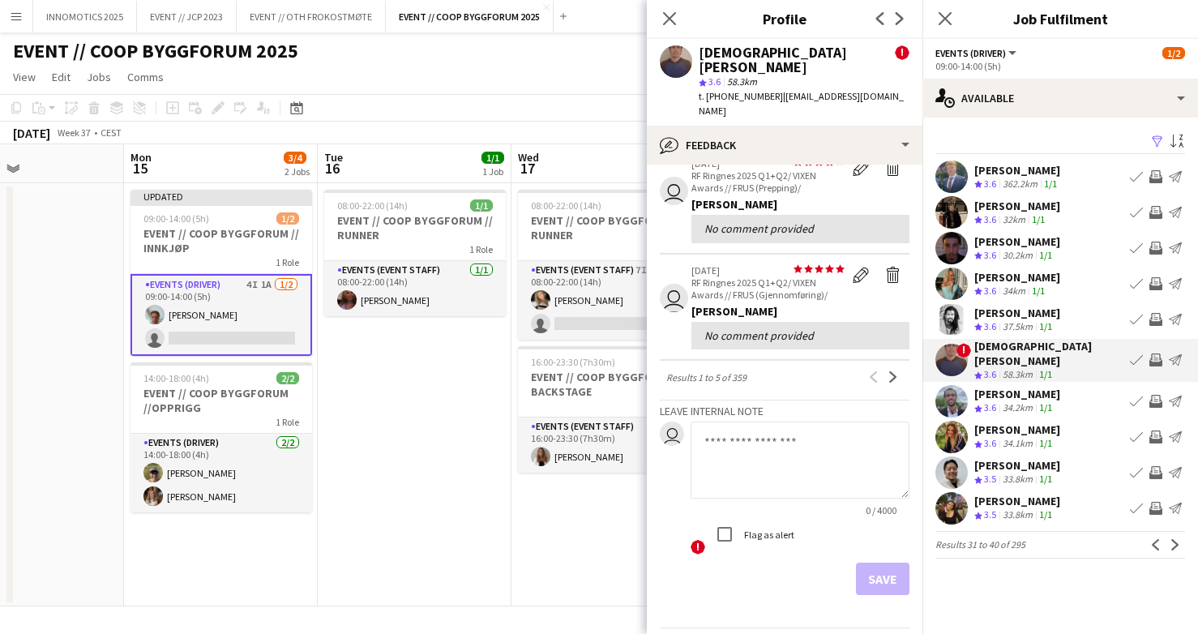
scroll to position [717, 0]
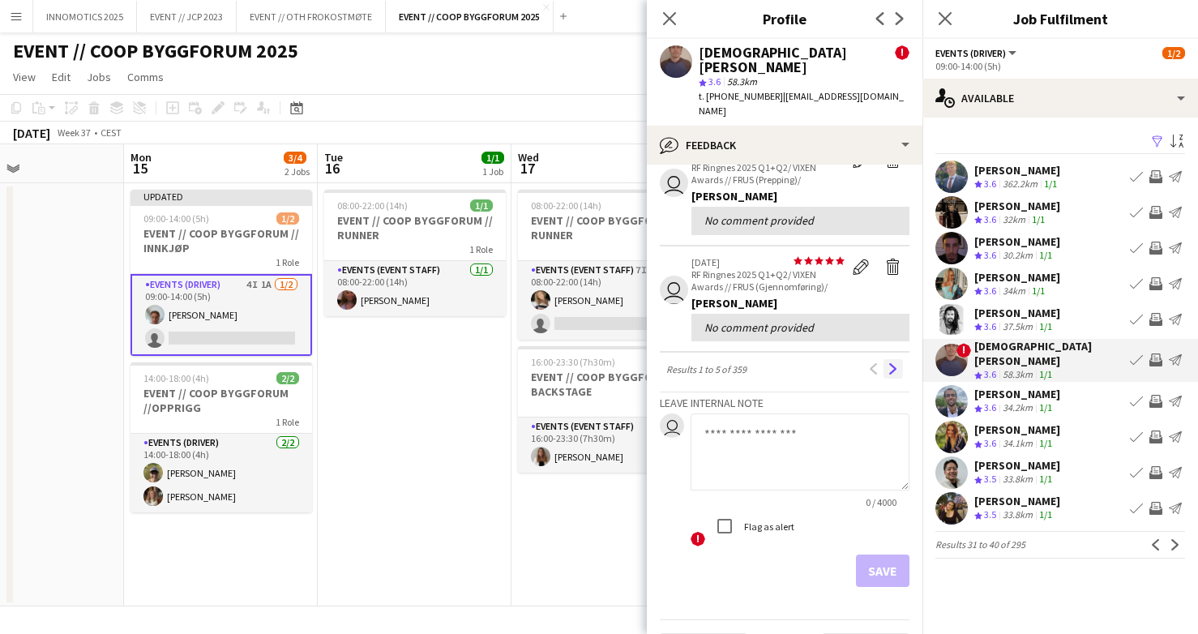
click at [892, 363] on app-icon "Next" at bounding box center [893, 368] width 11 height 11
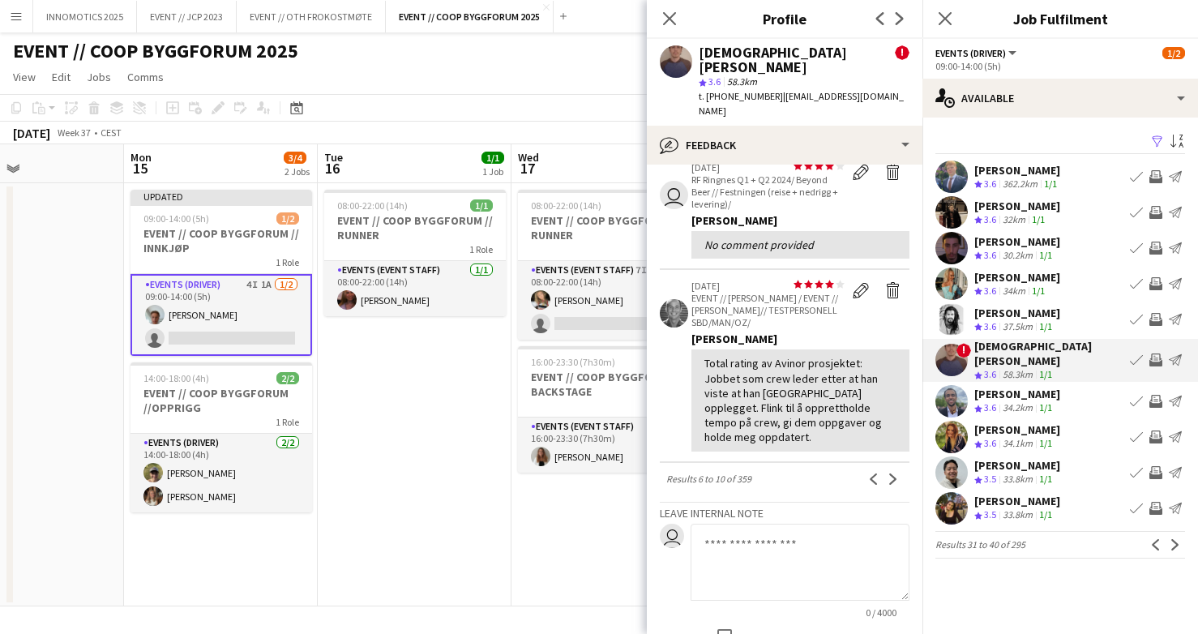
scroll to position [434, 0]
click at [891, 473] on app-icon "Next" at bounding box center [893, 478] width 11 height 11
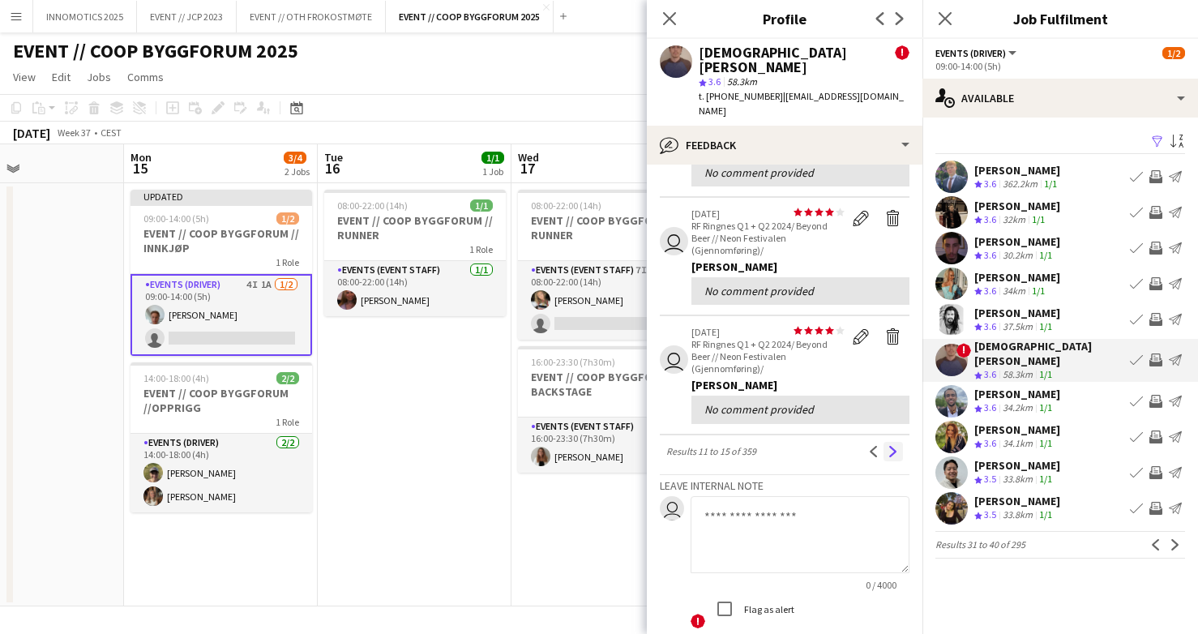
scroll to position [472, 0]
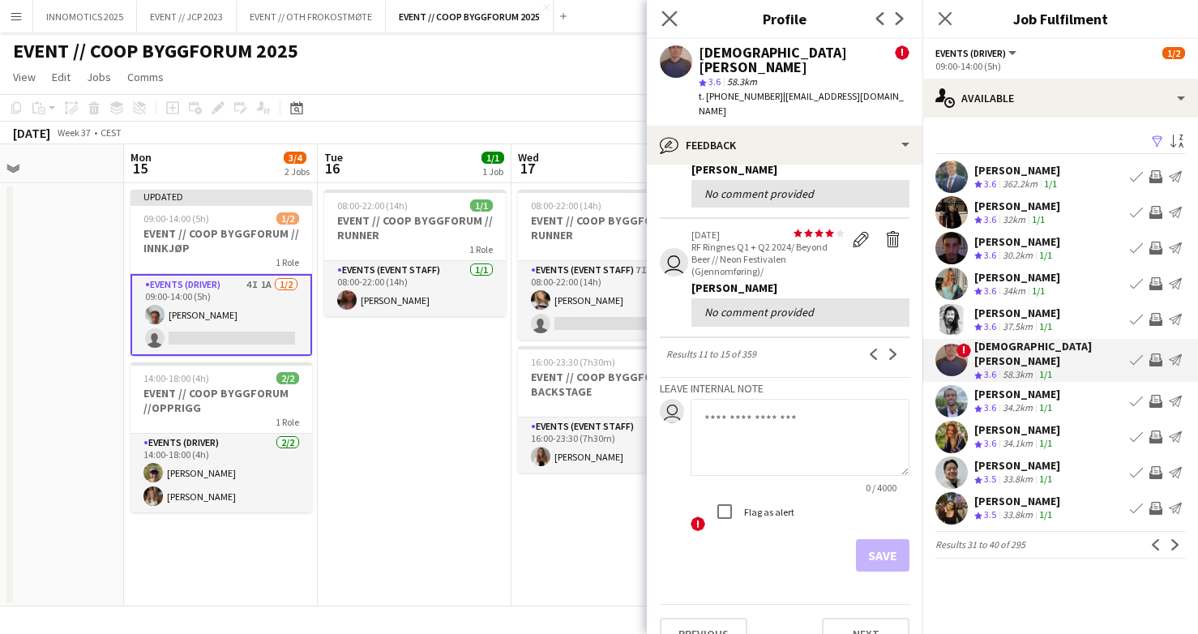
click at [679, 11] on app-icon "Close pop-in" at bounding box center [670, 19] width 24 height 24
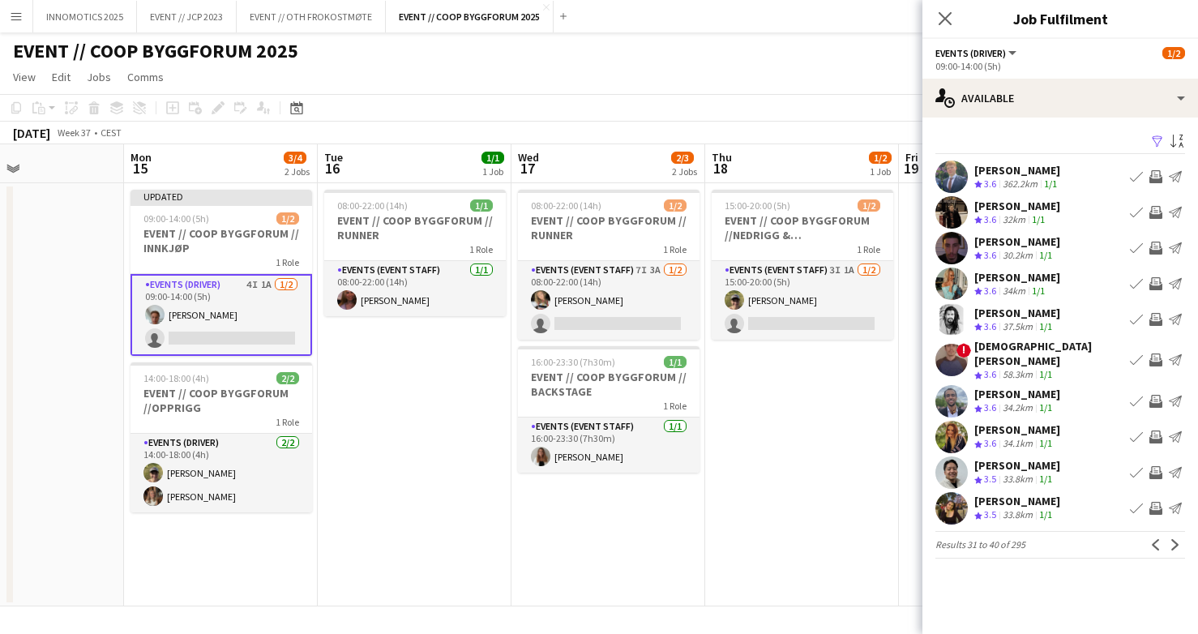
click at [460, 373] on app-date-cell "08:00-22:00 (14h) 1/1 EVENT // COOP BYGGFORUM // RUNNER 1 Role Events (Event St…" at bounding box center [415, 394] width 194 height 423
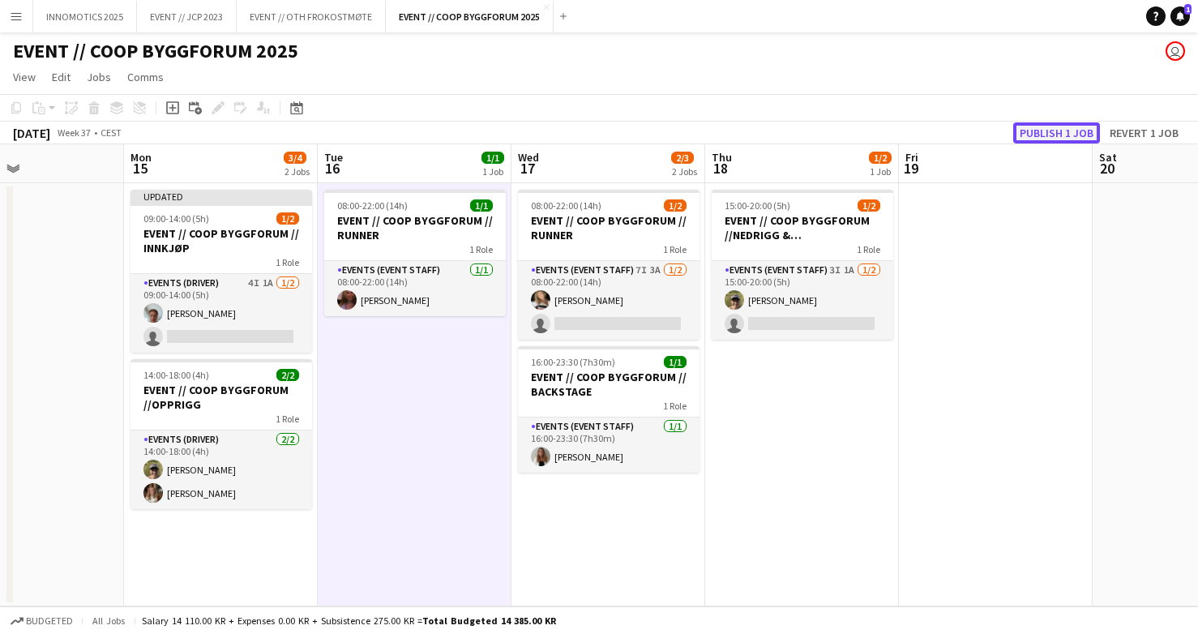
click at [1040, 125] on button "Publish 1 job" at bounding box center [1056, 132] width 87 height 21
